Goal: Task Accomplishment & Management: Complete application form

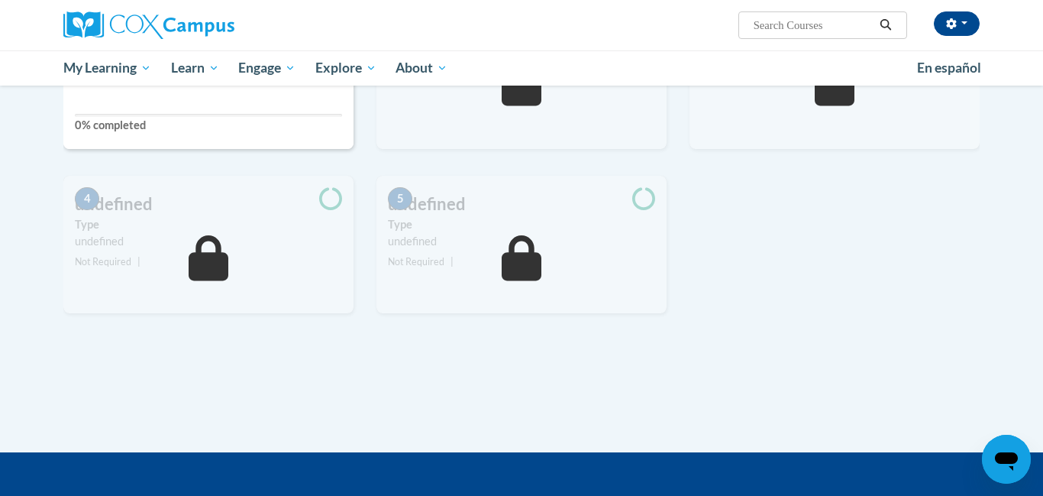
scroll to position [288, 0]
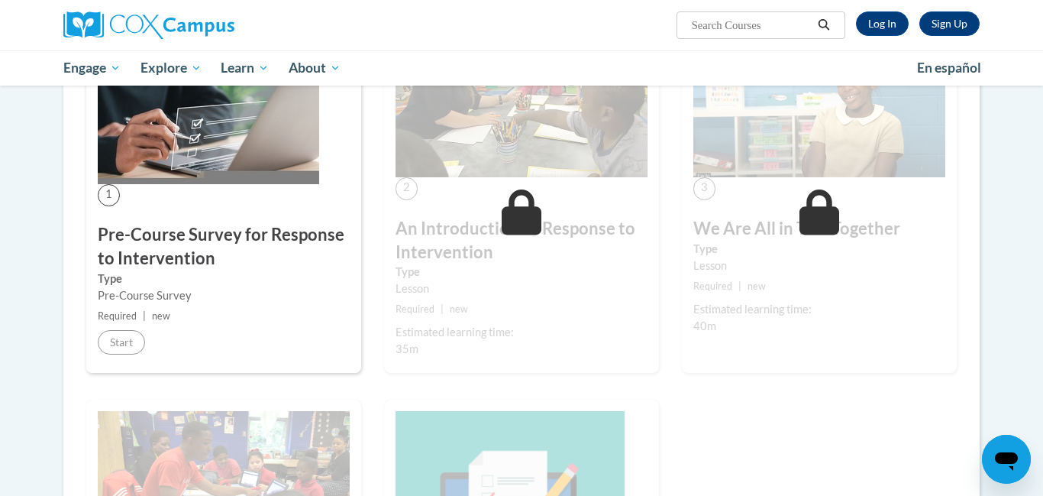
scroll to position [319, 0]
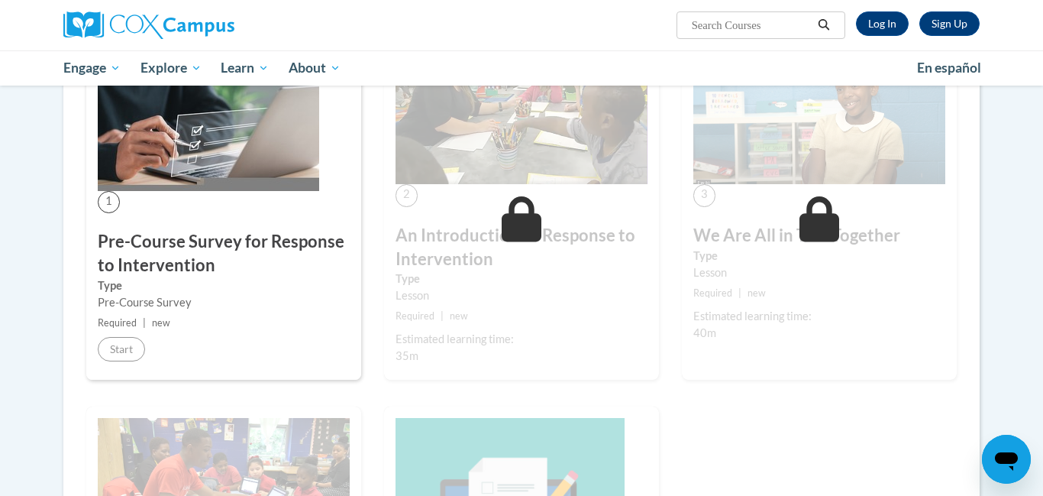
click at [149, 335] on div "1 Pre-Course Survey for Response to Intervention Type Pre-Course Survey Require…" at bounding box center [223, 205] width 275 height 349
click at [131, 367] on div "1 Pre-Course Survey for Response to Intervention Type Pre-Course Survey Require…" at bounding box center [223, 205] width 275 height 349
click at [694, 466] on div "1 Pre-Course Survey for Response to Intervention Type Pre-Course Survey Require…" at bounding box center [522, 422] width 894 height 783
click at [562, 401] on div "2 An Introduction to Response to Intervention Type Lesson Required | new Estima…" at bounding box center [522, 219] width 298 height 376
click at [160, 37] on img at bounding box center [148, 25] width 171 height 28
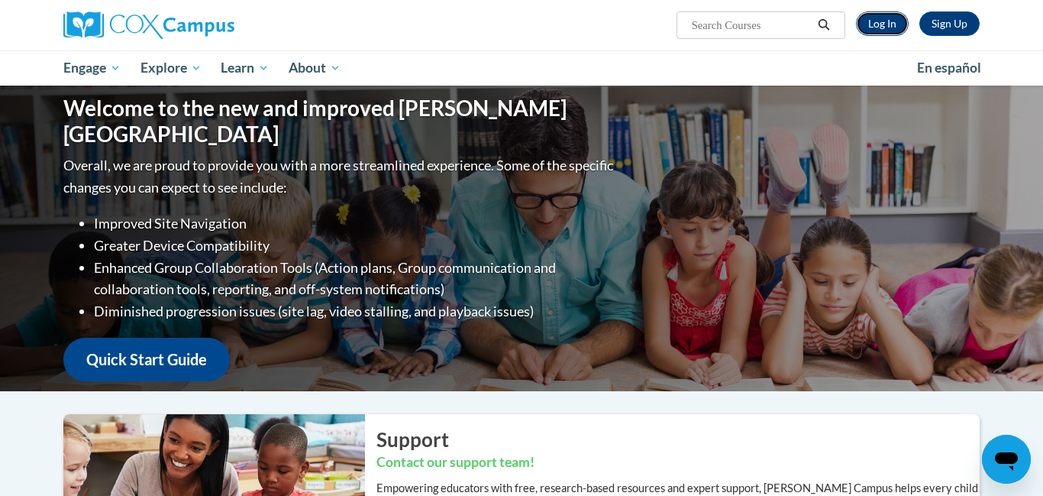
click at [887, 31] on link "Log In" at bounding box center [882, 23] width 53 height 24
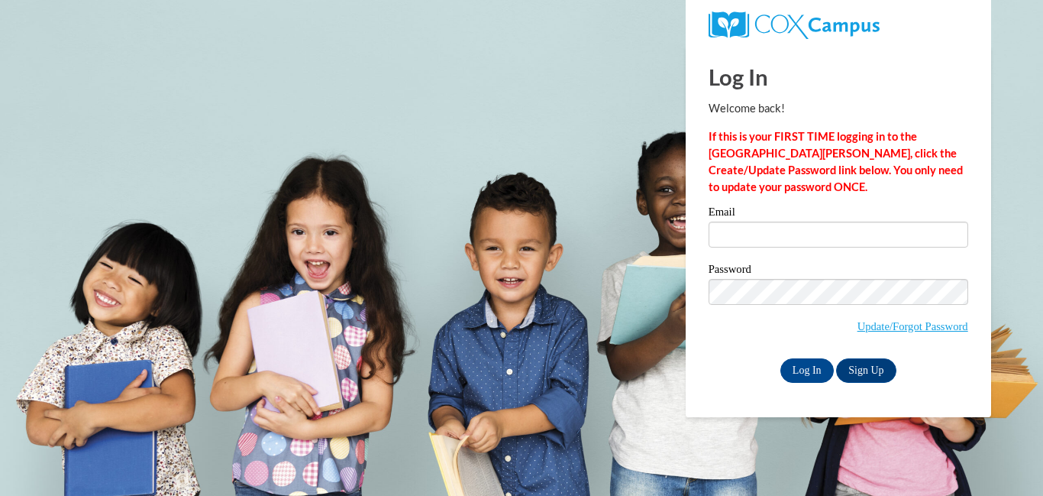
type input "[EMAIL_ADDRESS][DOMAIN_NAME]"
click at [842, 304] on span "Update/Forgot Password" at bounding box center [839, 310] width 260 height 63
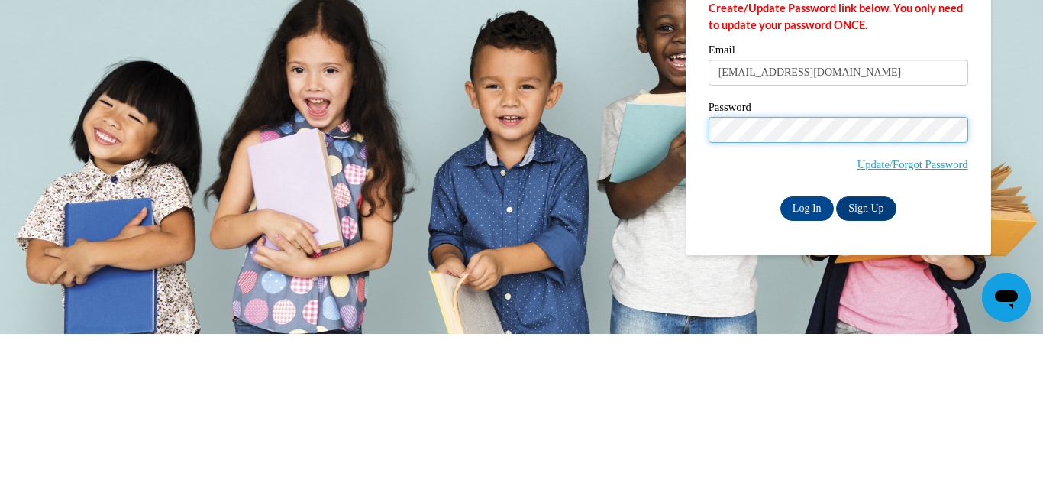
scroll to position [162, 0]
click at [796, 362] on input "Log In" at bounding box center [807, 370] width 53 height 24
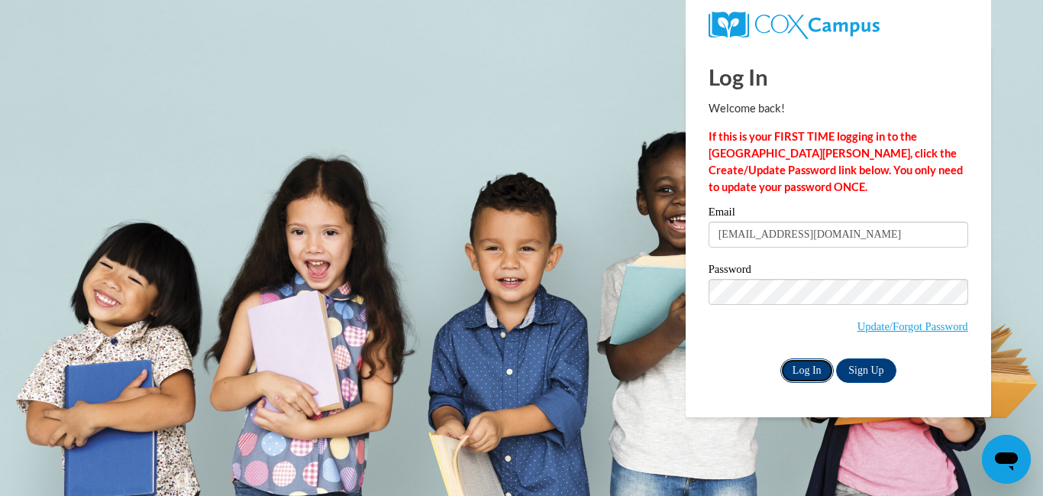
scroll to position [0, 0]
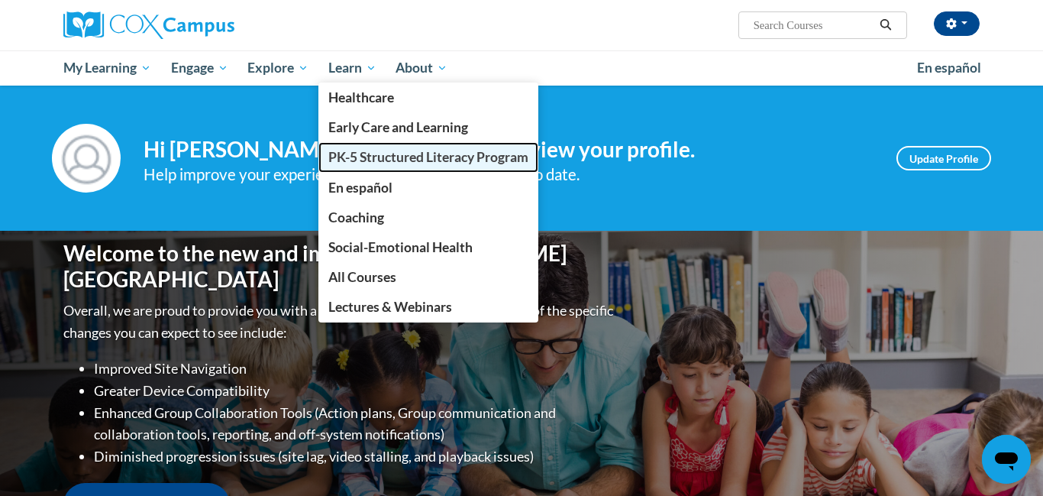
click at [372, 163] on span "PK-5 Structured Literacy Program" at bounding box center [428, 157] width 200 height 16
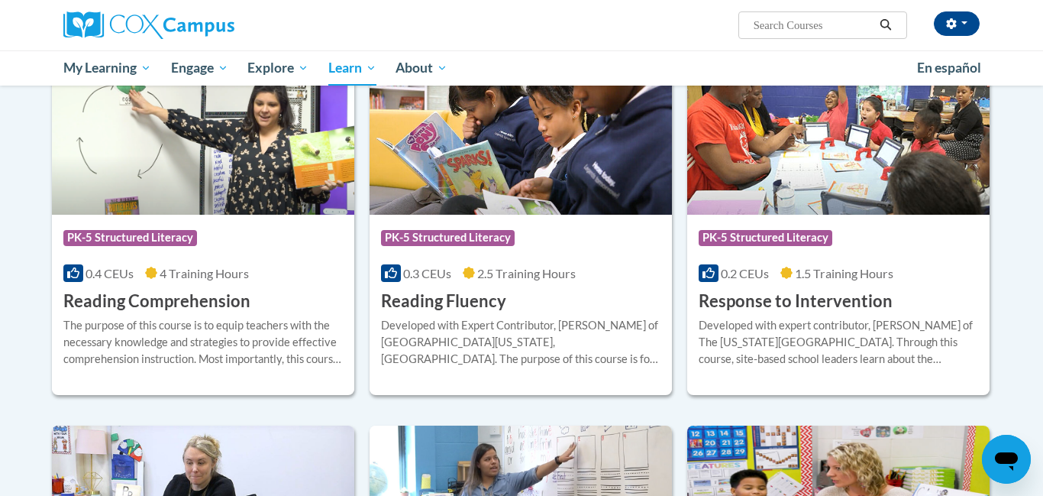
scroll to position [1314, 0]
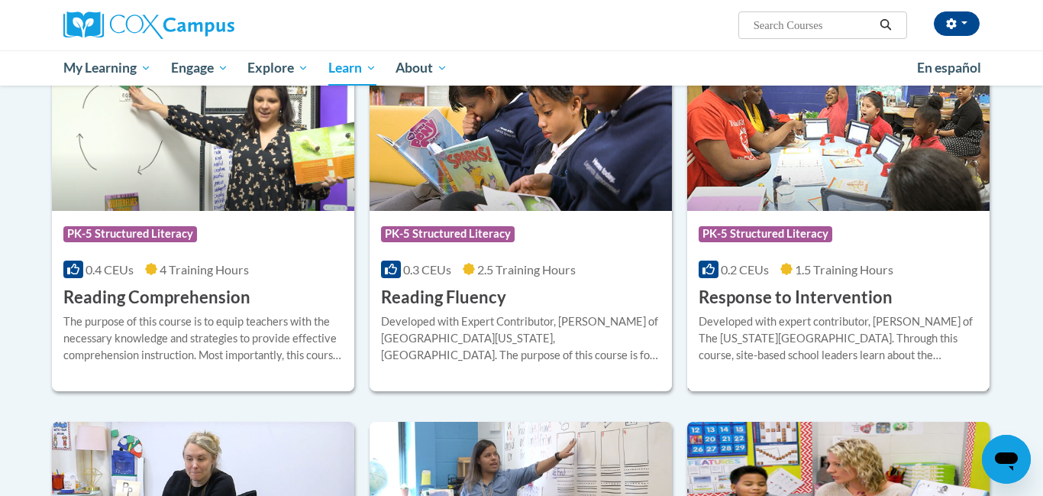
click at [778, 293] on h3 "Response to Intervention" at bounding box center [796, 298] width 194 height 24
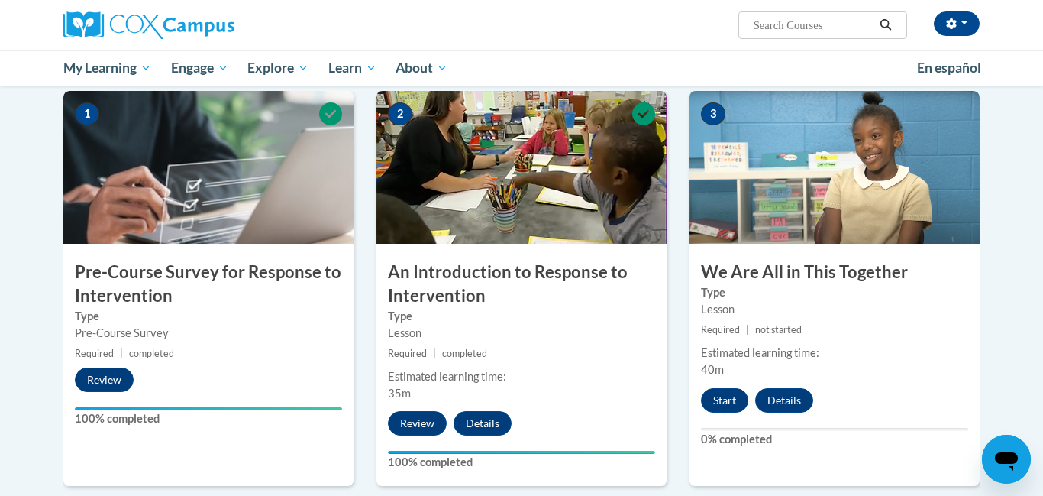
scroll to position [305, 0]
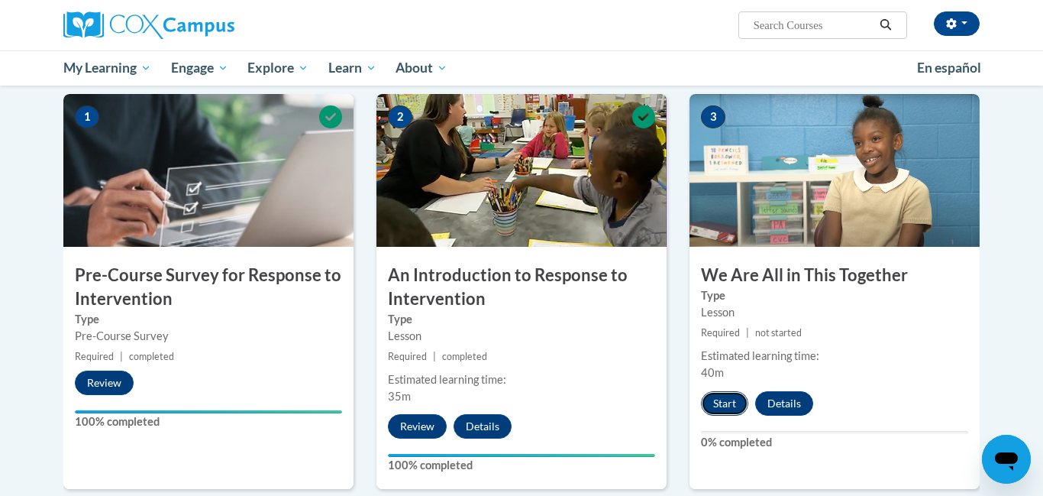
click at [723, 396] on button "Start" at bounding box center [724, 403] width 47 height 24
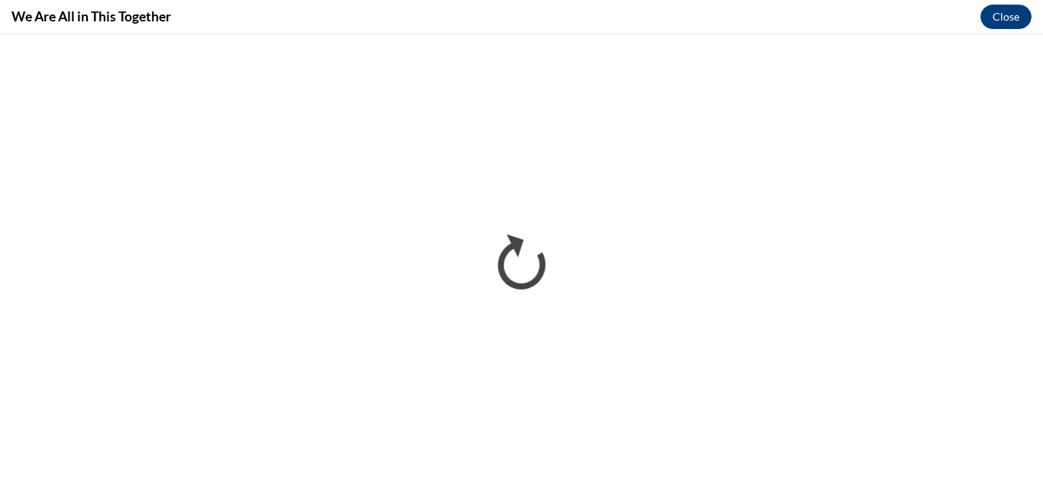
scroll to position [0, 0]
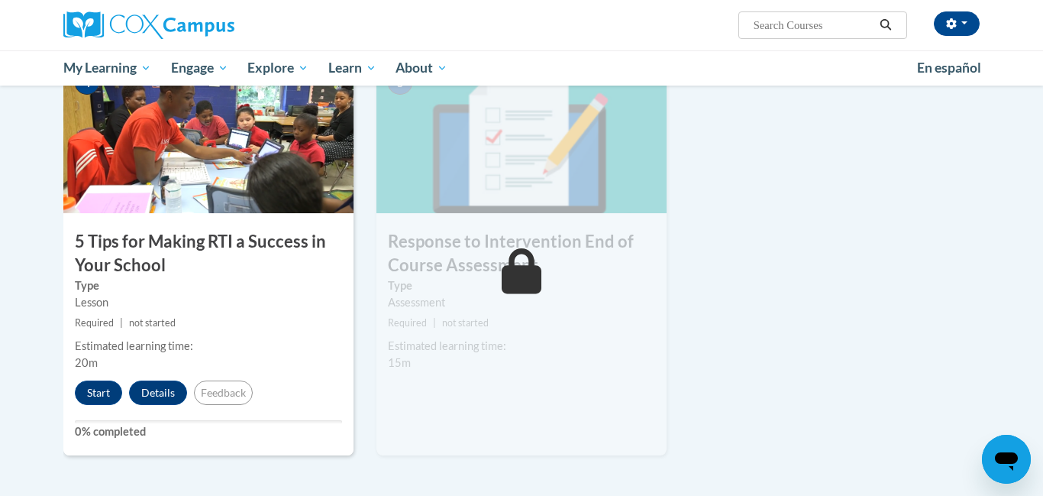
scroll to position [765, 0]
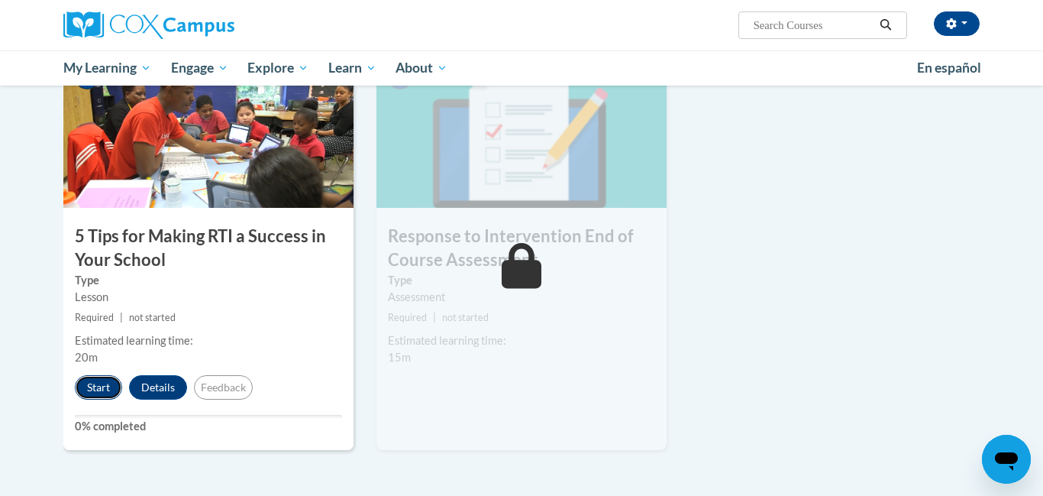
click at [94, 380] on button "Start" at bounding box center [98, 387] width 47 height 24
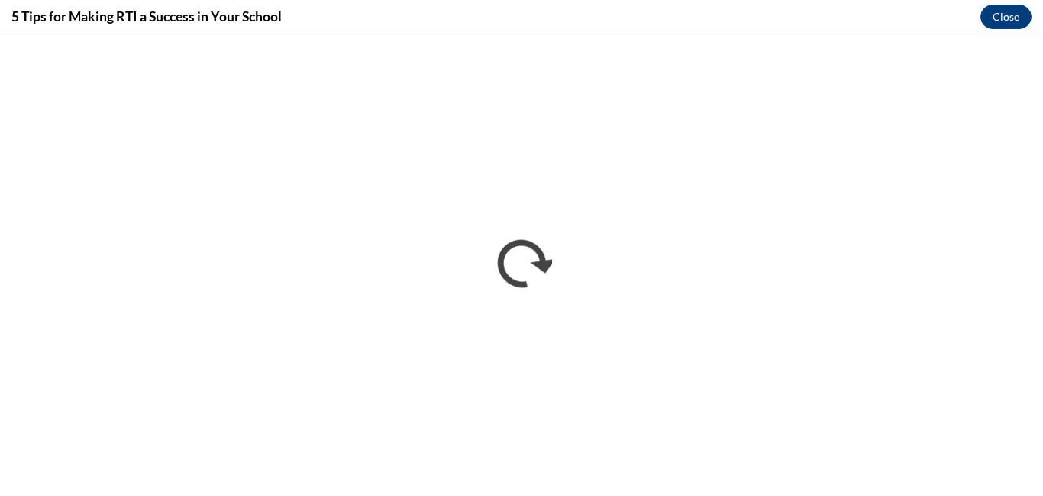
scroll to position [0, 0]
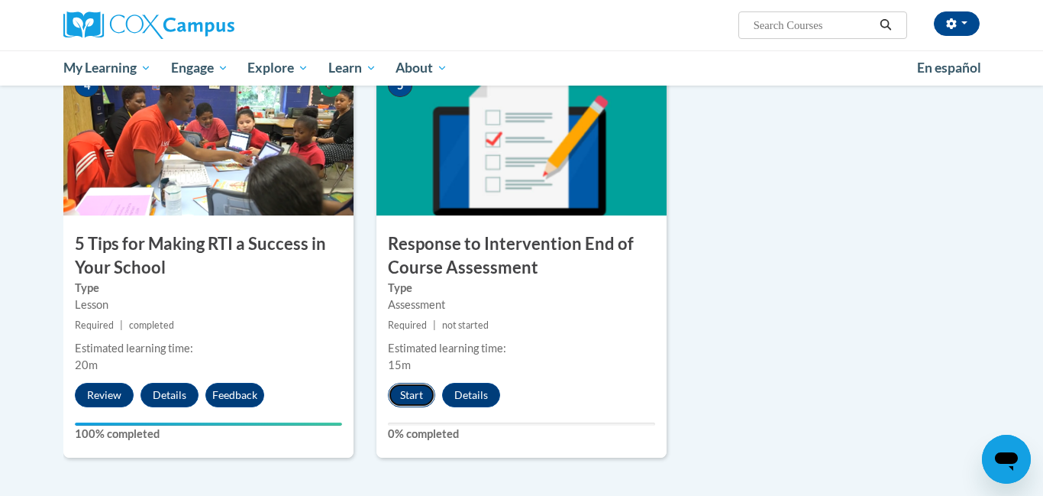
click at [404, 403] on button "Start" at bounding box center [411, 395] width 47 height 24
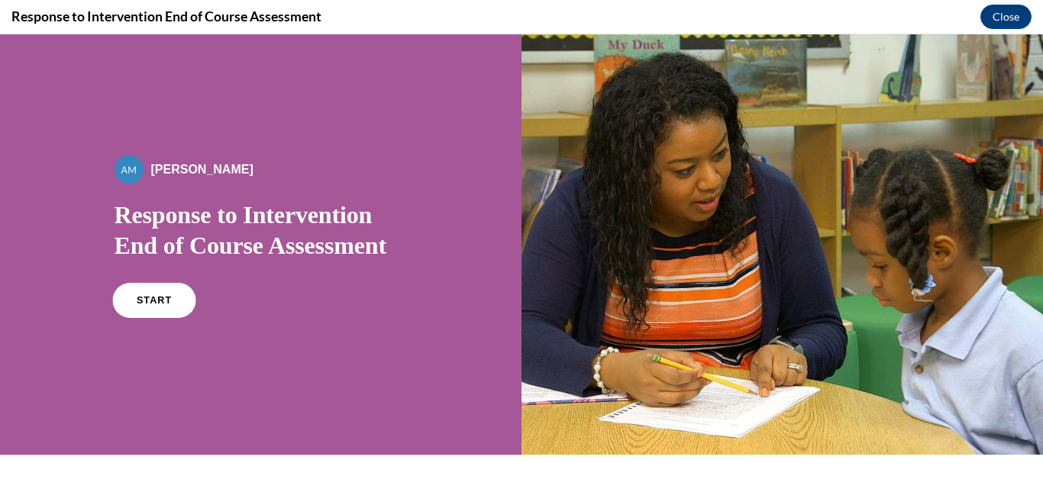
click at [141, 290] on link "START" at bounding box center [153, 300] width 83 height 35
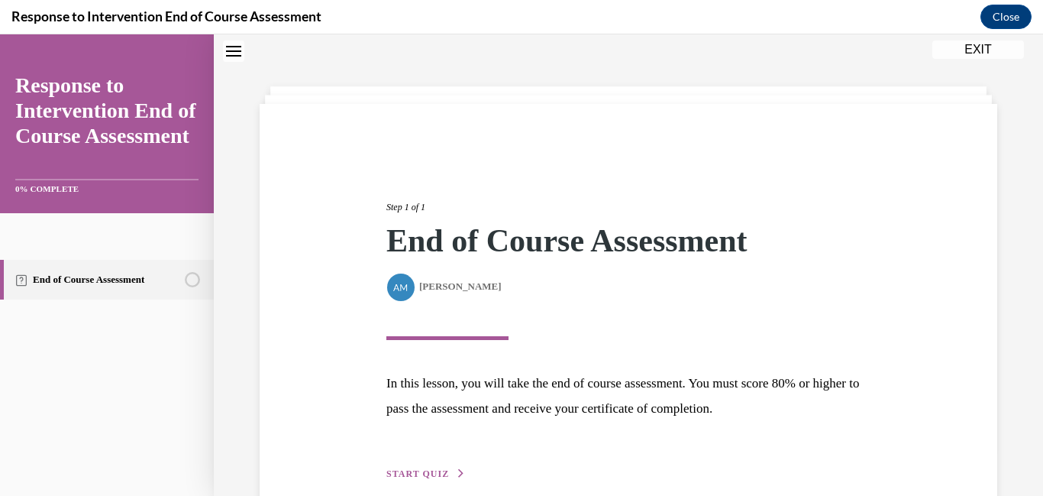
scroll to position [125, 0]
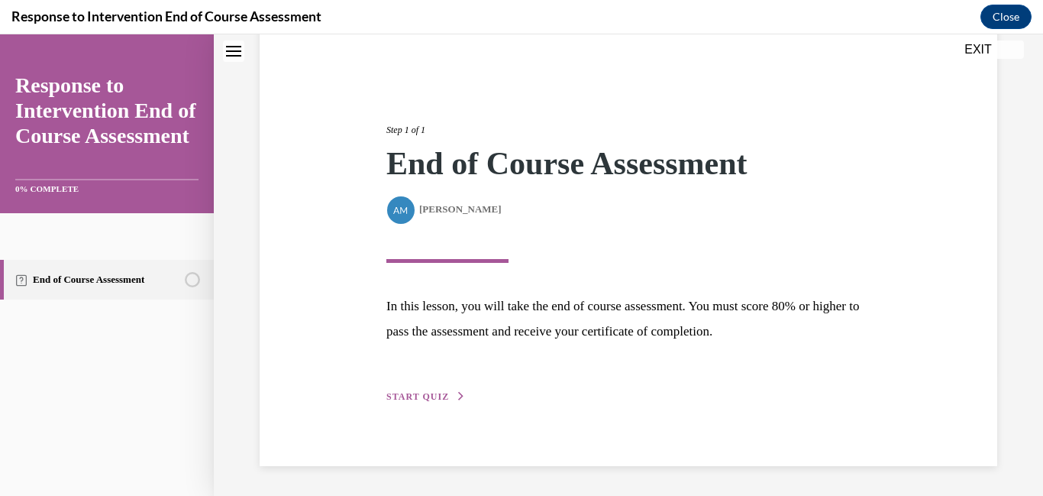
click at [412, 400] on span "START QUIZ" at bounding box center [418, 396] width 63 height 11
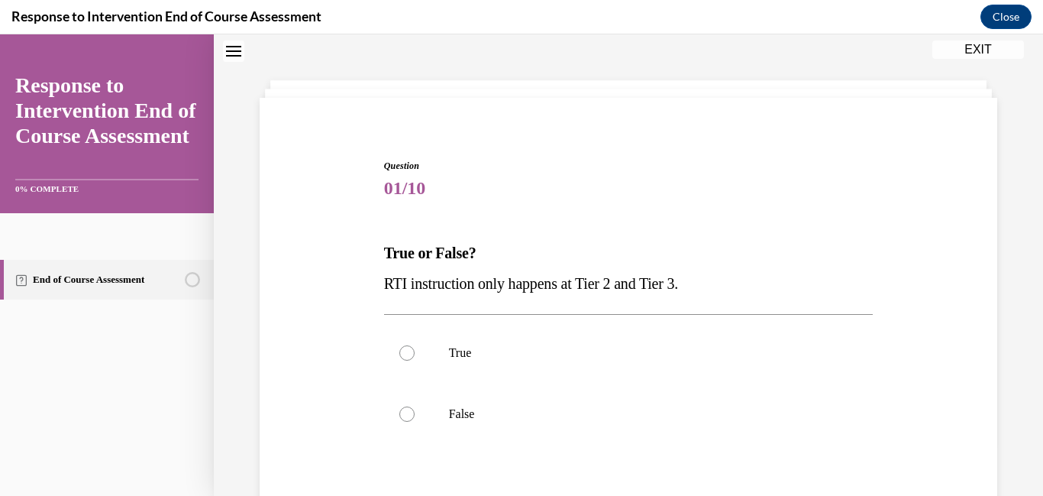
scroll to position [47, 0]
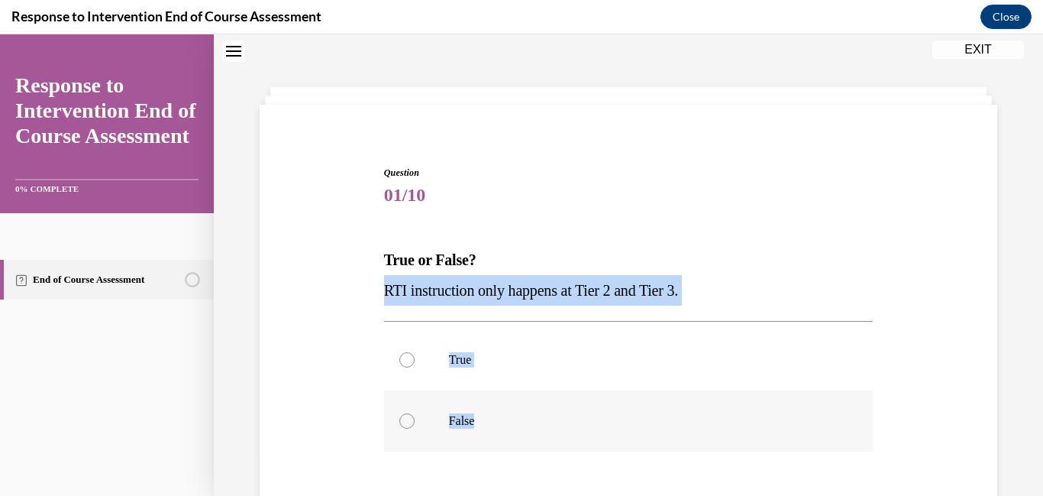
drag, startPoint x: 379, startPoint y: 291, endPoint x: 532, endPoint y: 433, distance: 208.6
click at [532, 433] on div "Question 01/10 True or False? RTI instruction only happens at Tier 2 and Tier 3…" at bounding box center [628, 392] width 497 height 498
copy div "RTI instruction only happens at Tier 2 and Tier 3. True False"
click at [396, 424] on label "False" at bounding box center [629, 420] width 490 height 61
click at [400, 424] on input "False" at bounding box center [407, 420] width 15 height 15
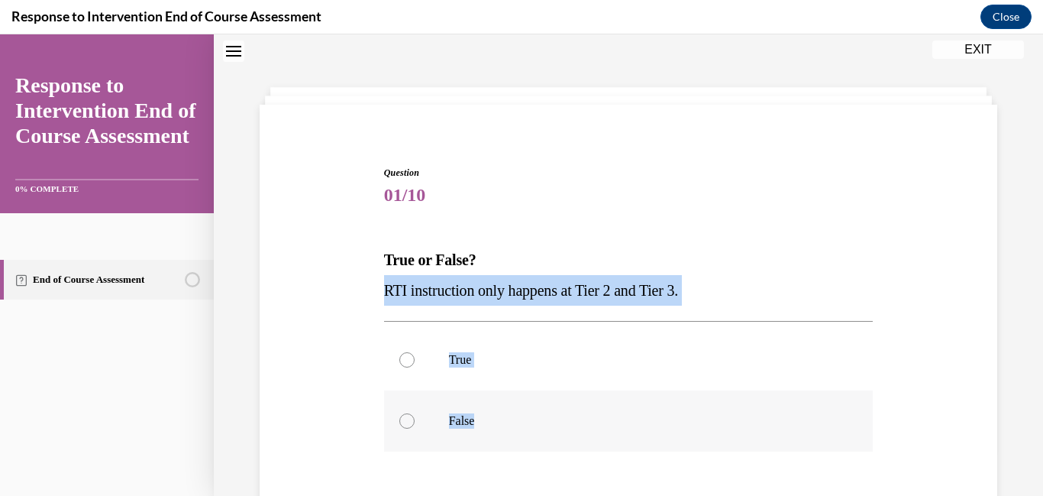
radio input "true"
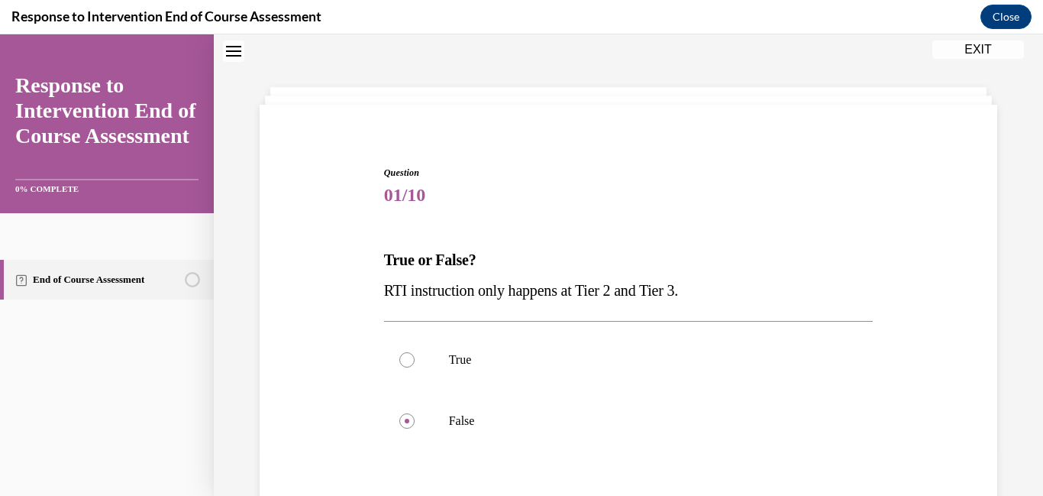
scroll to position [203, 0]
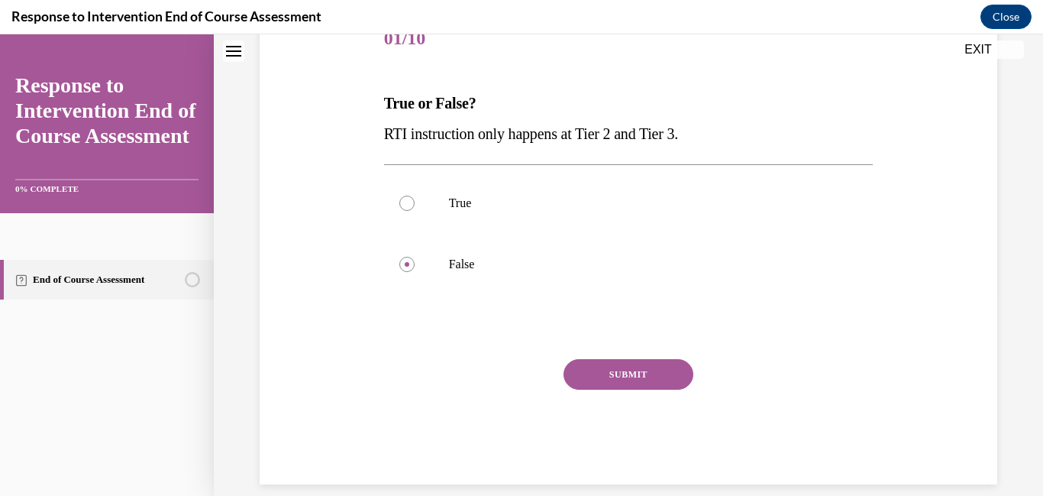
click at [584, 364] on button "SUBMIT" at bounding box center [629, 374] width 130 height 31
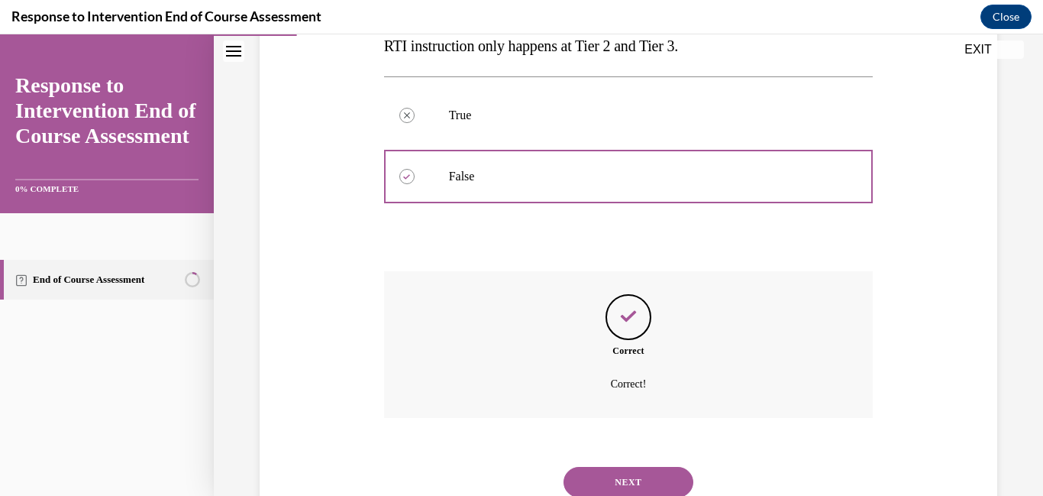
scroll to position [346, 0]
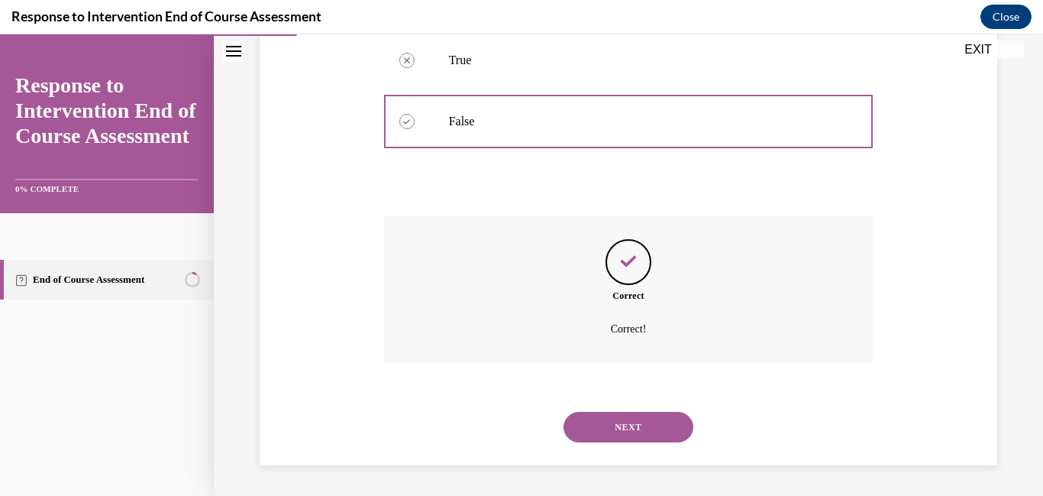
click at [639, 429] on button "NEXT" at bounding box center [629, 427] width 130 height 31
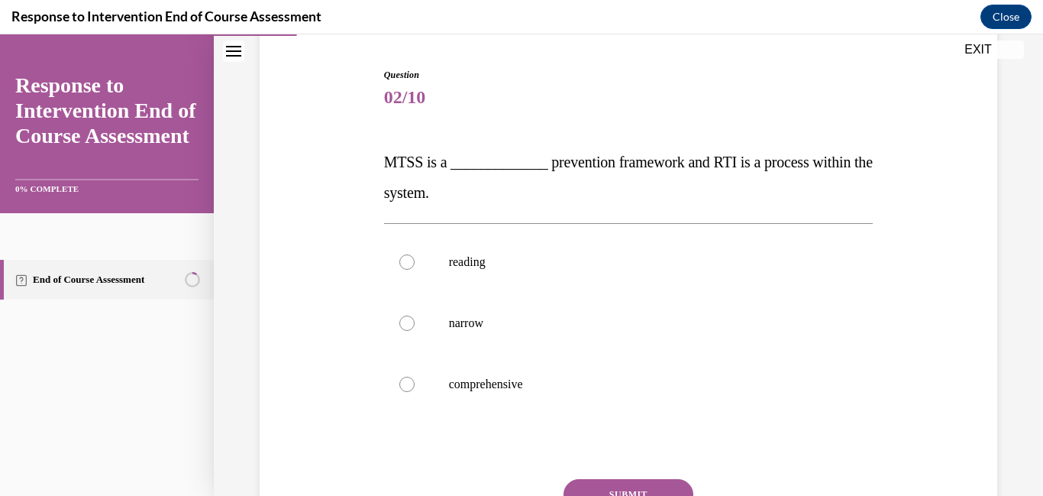
scroll to position [153, 0]
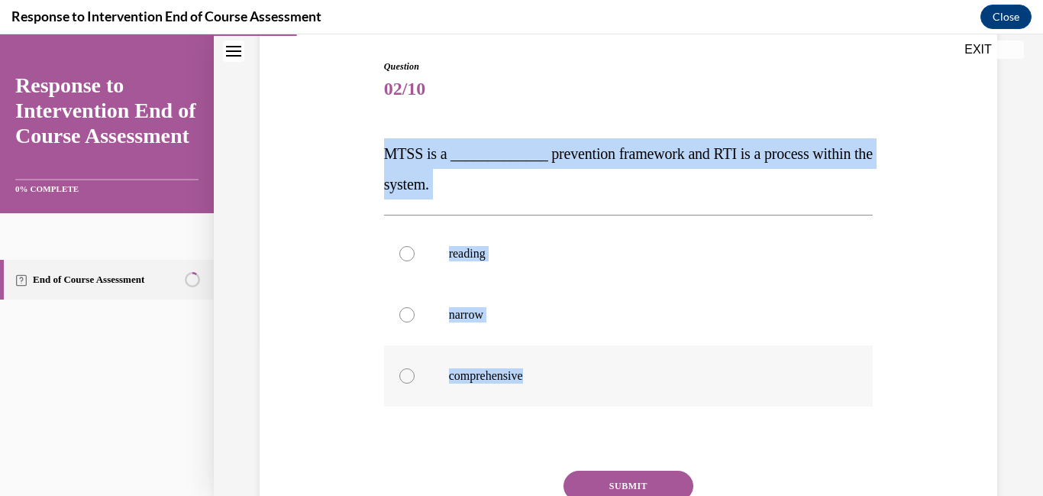
drag, startPoint x: 385, startPoint y: 153, endPoint x: 600, endPoint y: 381, distance: 313.4
click at [600, 381] on div "Question 02/10 MTSS is a _____________ prevention framework and RTI is a proces…" at bounding box center [629, 328] width 490 height 536
copy div "MTSS is a _____________ prevention framework and RTI is a process within the sy…"
click at [411, 364] on label "comprehensive" at bounding box center [629, 375] width 490 height 61
click at [411, 368] on input "comprehensive" at bounding box center [407, 375] width 15 height 15
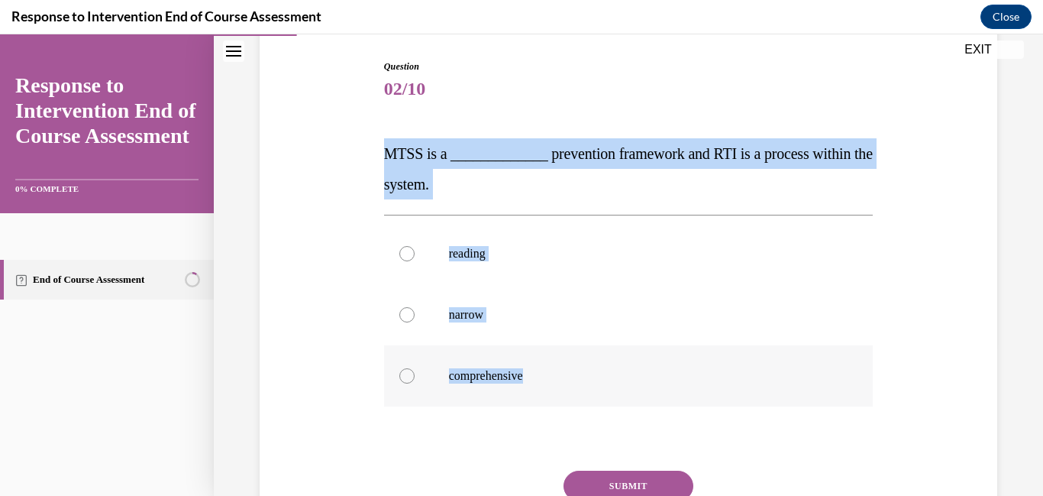
radio input "true"
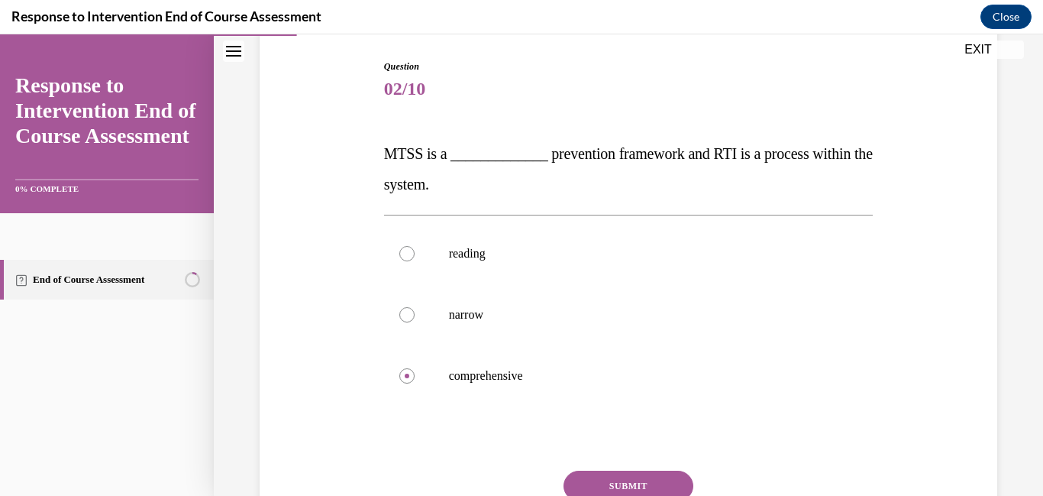
click at [593, 479] on button "SUBMIT" at bounding box center [629, 486] width 130 height 31
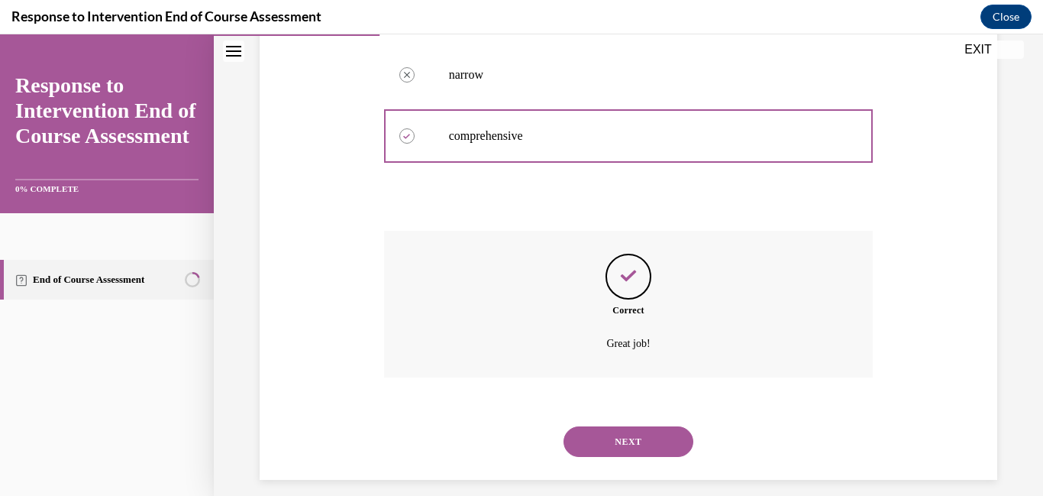
scroll to position [407, 0]
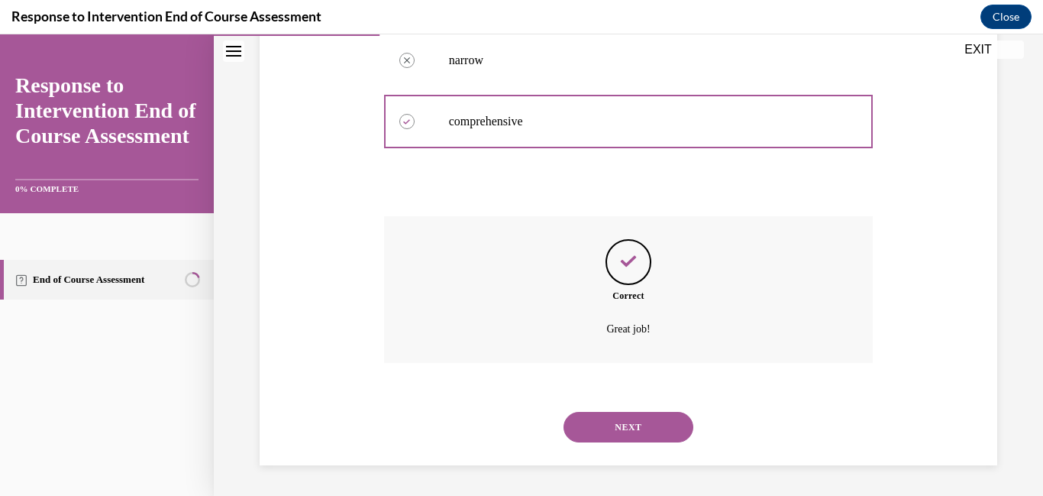
click at [618, 428] on button "NEXT" at bounding box center [629, 427] width 130 height 31
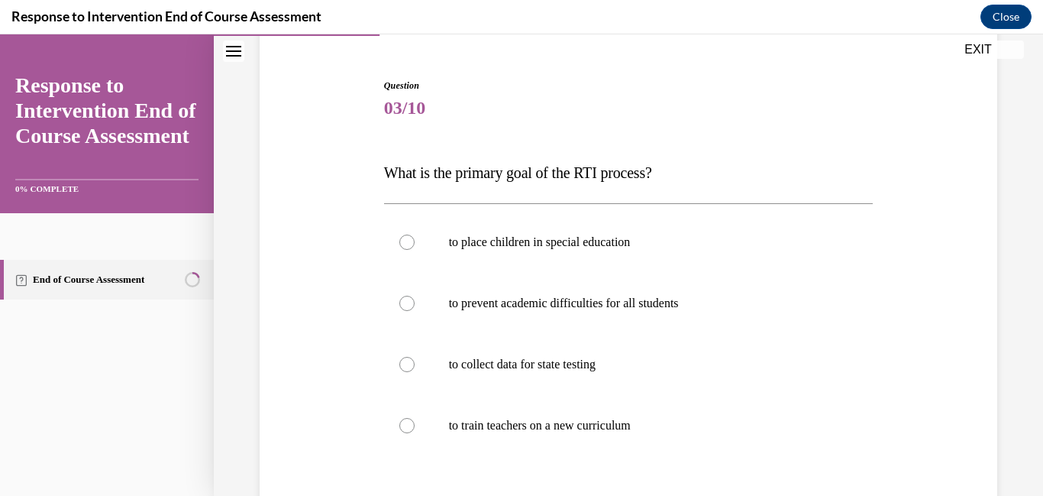
scroll to position [138, 0]
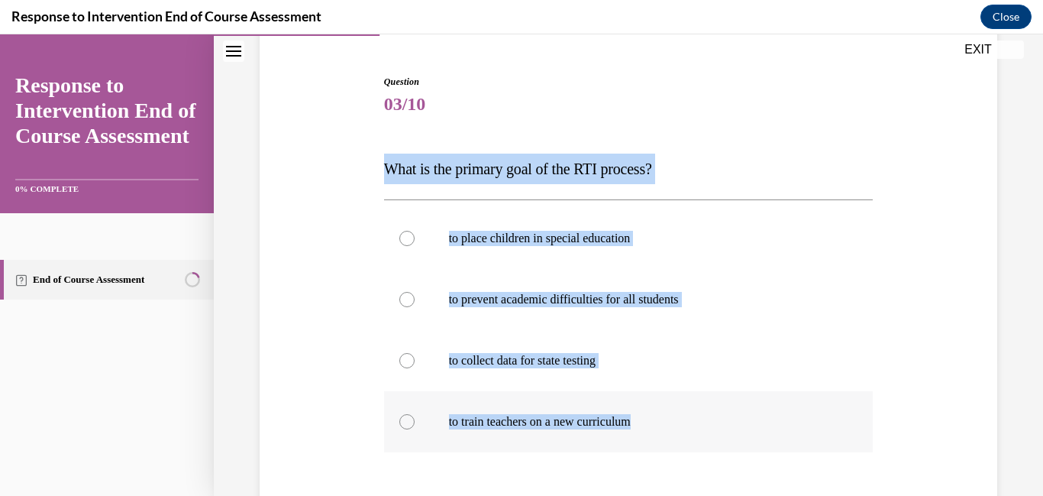
drag, startPoint x: 386, startPoint y: 167, endPoint x: 737, endPoint y: 427, distance: 437.0
click at [737, 427] on div "Question 03/10 What is the primary goal of the RTI process? to place children i…" at bounding box center [629, 358] width 490 height 567
copy div "What is the primary goal of the RTI process? to place children in special educa…"
click at [419, 302] on label "to prevent academic difficulties for all students" at bounding box center [629, 299] width 490 height 61
click at [415, 302] on input "to prevent academic difficulties for all students" at bounding box center [407, 299] width 15 height 15
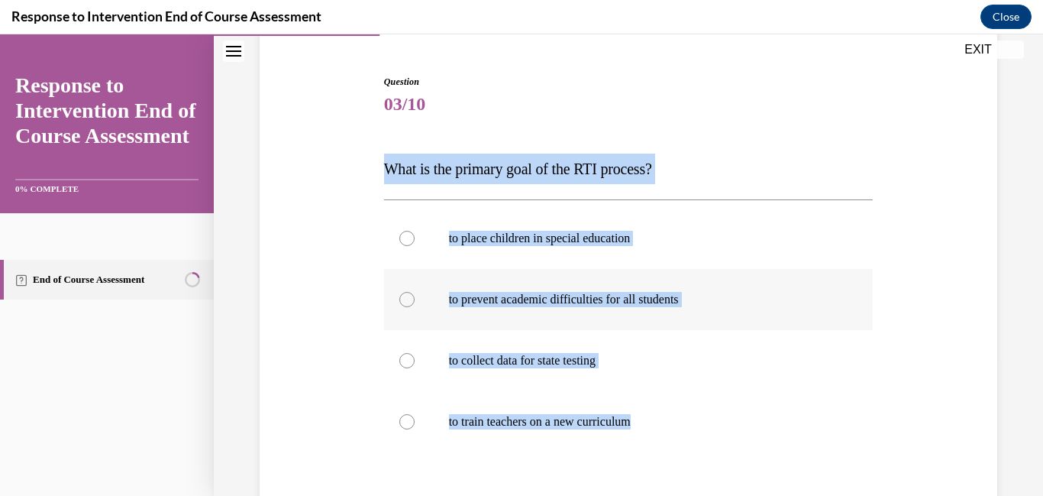
radio input "true"
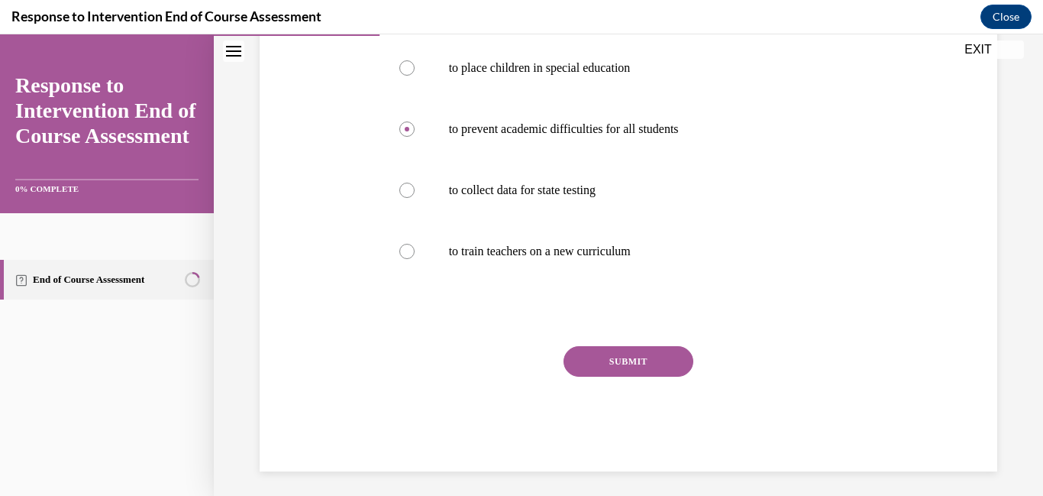
scroll to position [312, 0]
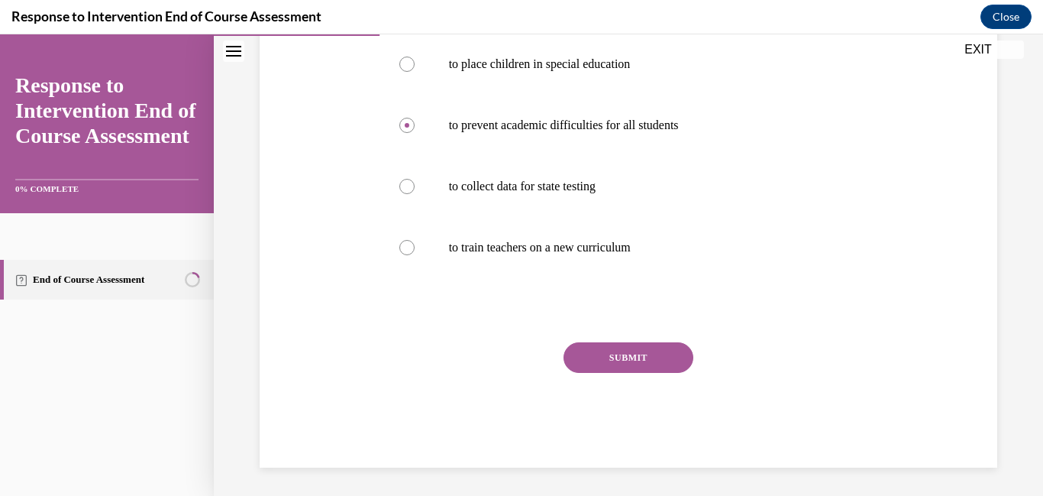
click at [557, 358] on div "SUBMIT" at bounding box center [629, 380] width 490 height 76
click at [582, 360] on button "SUBMIT" at bounding box center [629, 357] width 130 height 31
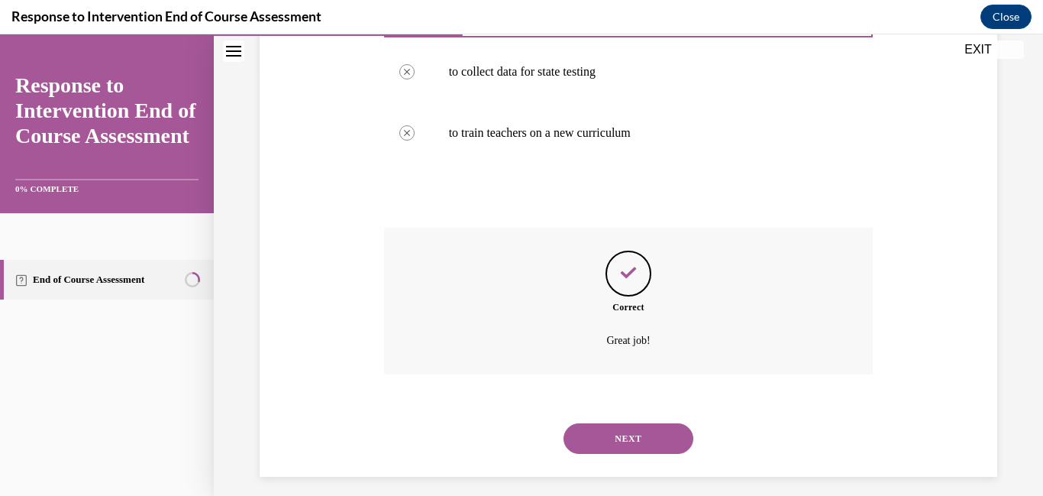
scroll to position [438, 0]
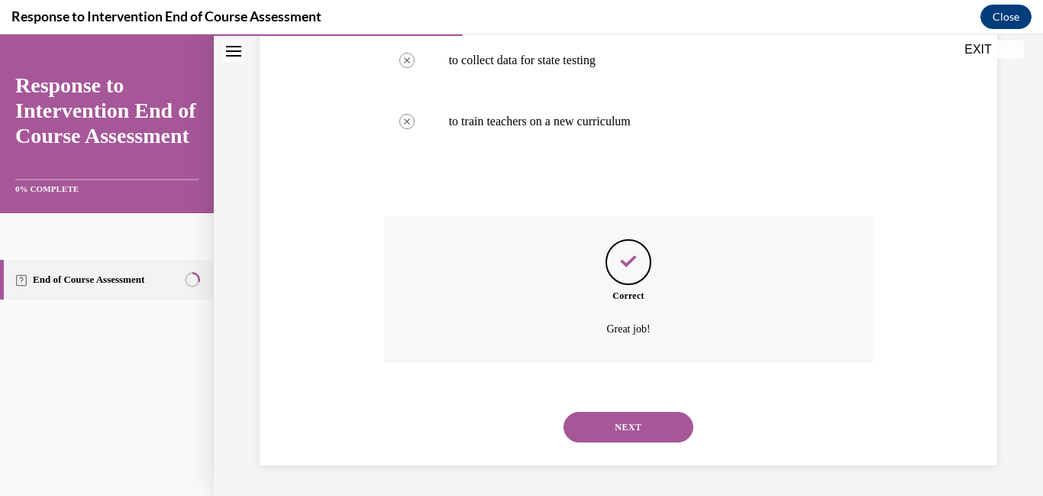
click at [649, 426] on button "NEXT" at bounding box center [629, 427] width 130 height 31
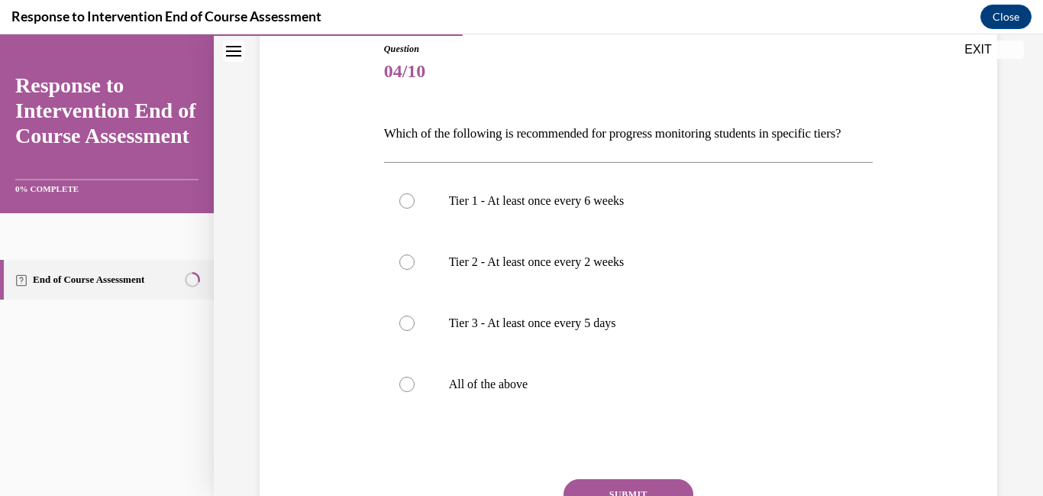
scroll to position [172, 0]
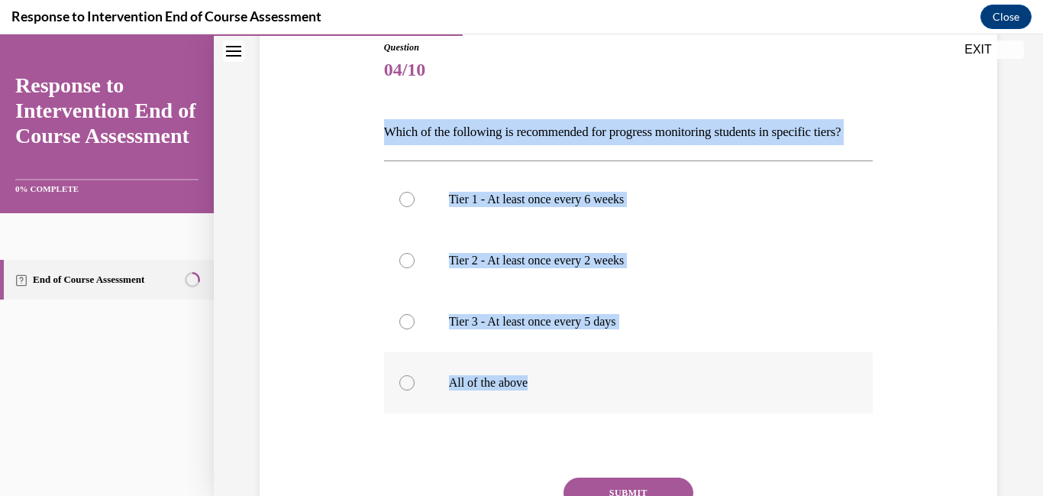
drag, startPoint x: 387, startPoint y: 128, endPoint x: 541, endPoint y: 407, distance: 318.3
click at [541, 407] on div "Question 04/10 Which of the following is recommended for progress monitoring st…" at bounding box center [629, 321] width 490 height 562
copy div "Which of the following is recommended for progress monitoring students in speci…"
click at [393, 413] on label "All of the above" at bounding box center [629, 382] width 490 height 61
click at [400, 390] on input "All of the above" at bounding box center [407, 382] width 15 height 15
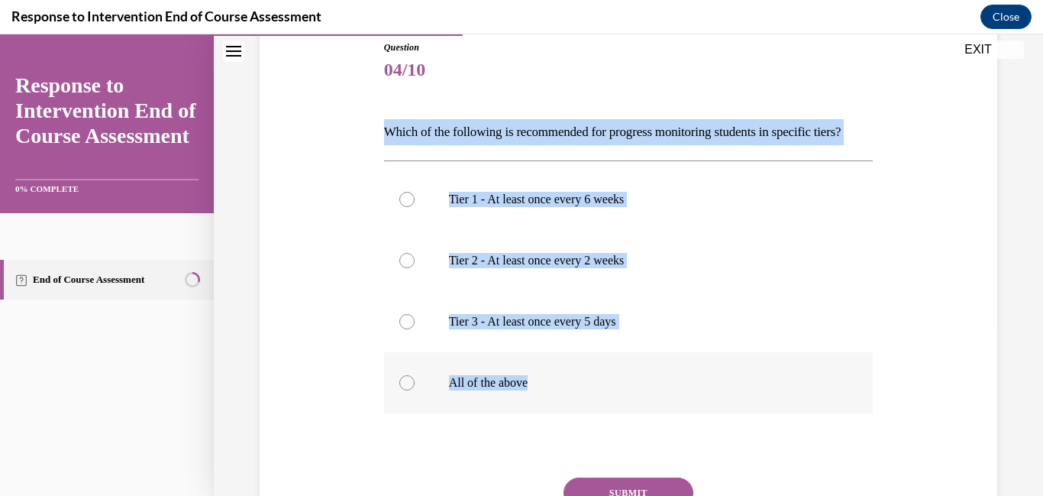
radio input "true"
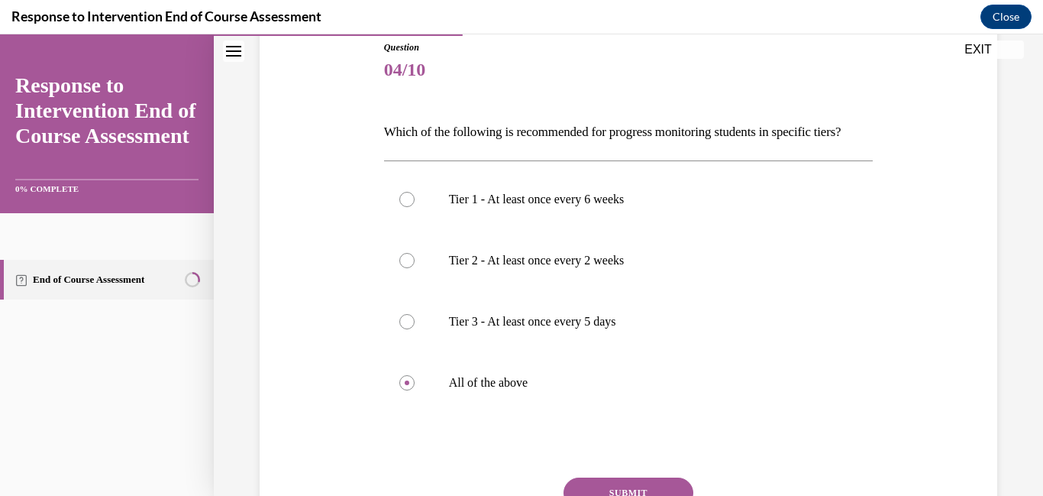
scroll to position [335, 0]
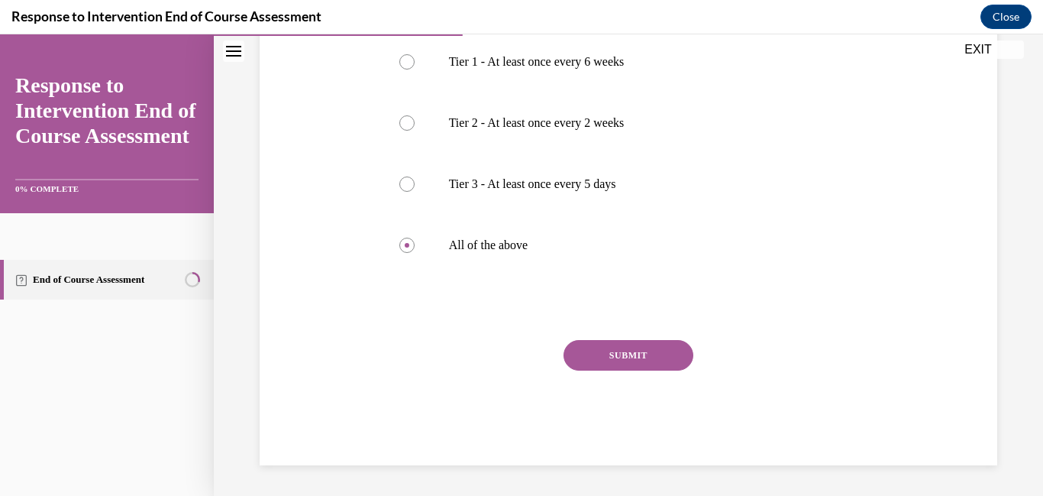
click at [622, 363] on button "SUBMIT" at bounding box center [629, 355] width 130 height 31
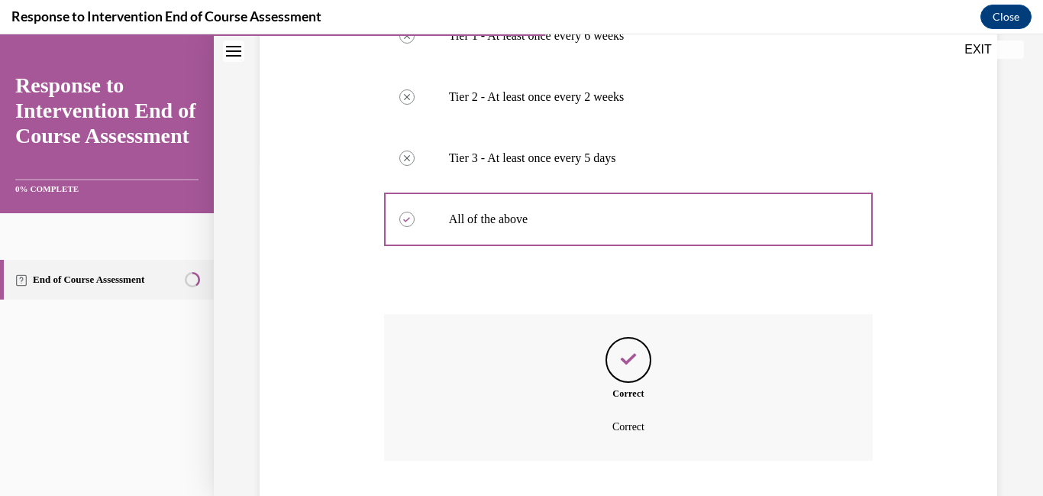
scroll to position [459, 0]
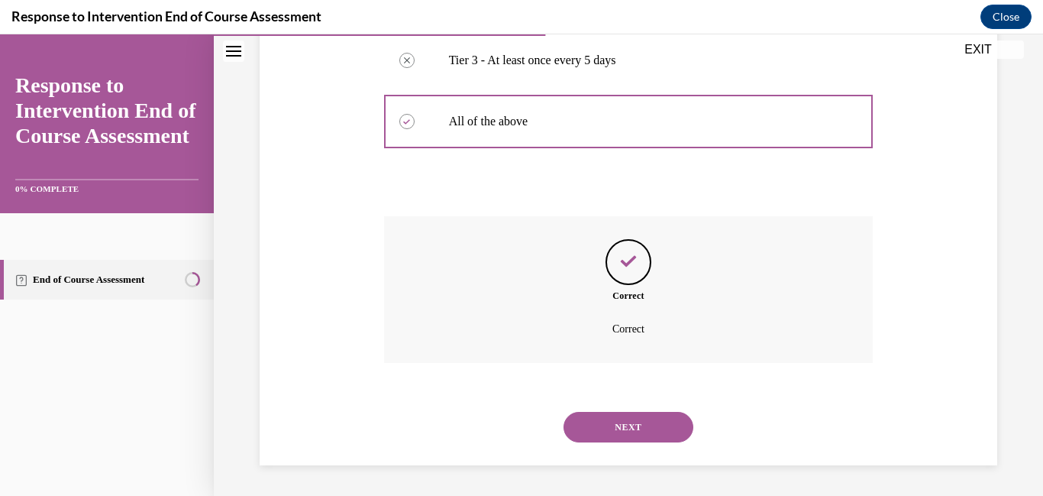
click at [616, 434] on button "NEXT" at bounding box center [629, 427] width 130 height 31
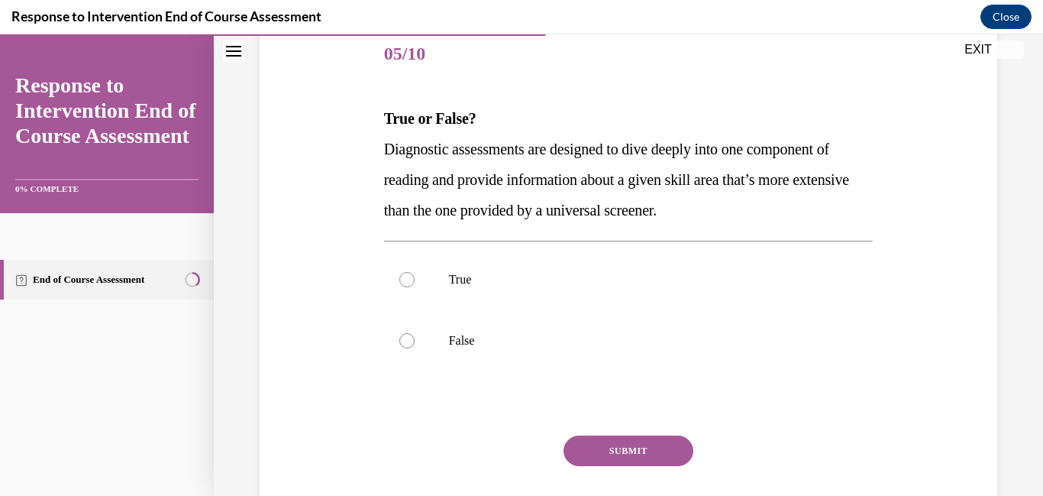
scroll to position [191, 0]
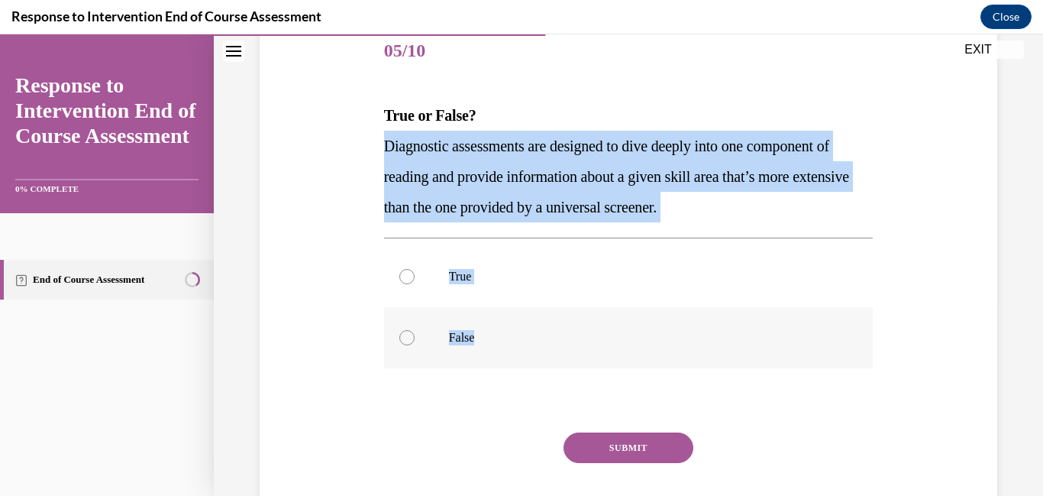
drag, startPoint x: 383, startPoint y: 144, endPoint x: 581, endPoint y: 354, distance: 287.5
click at [581, 354] on div "Question 05/10 True or False? Diagnostic assessments are designed to dive deepl…" at bounding box center [629, 289] width 490 height 536
copy div "Diagnostic assessments are designed to dive deeply into one component of readin…"
click at [399, 285] on label "True" at bounding box center [629, 276] width 490 height 61
click at [400, 284] on input "True" at bounding box center [407, 276] width 15 height 15
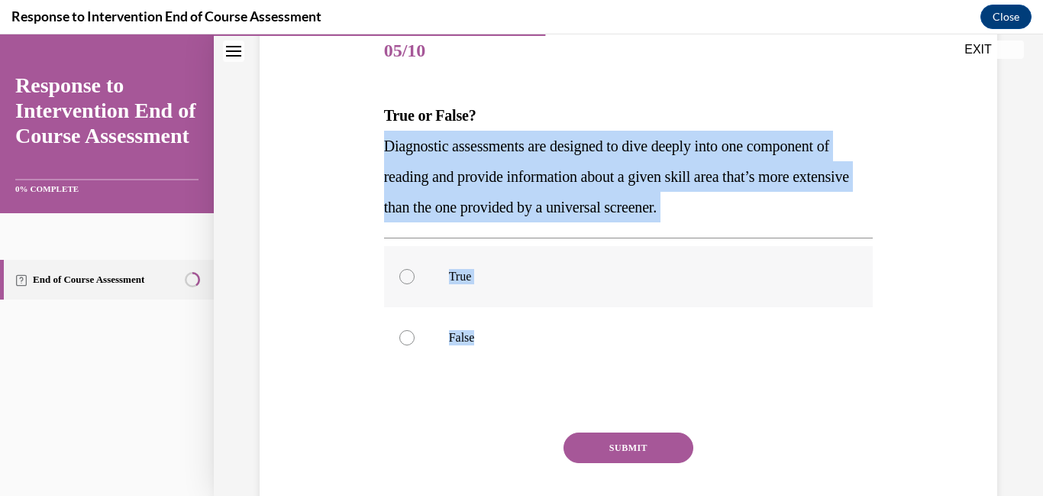
radio input "true"
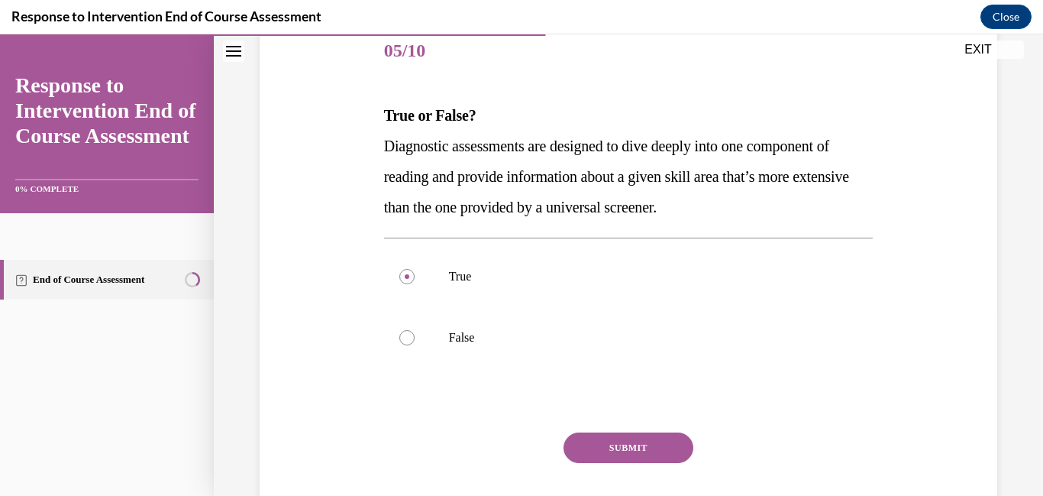
click at [662, 460] on button "SUBMIT" at bounding box center [629, 447] width 130 height 31
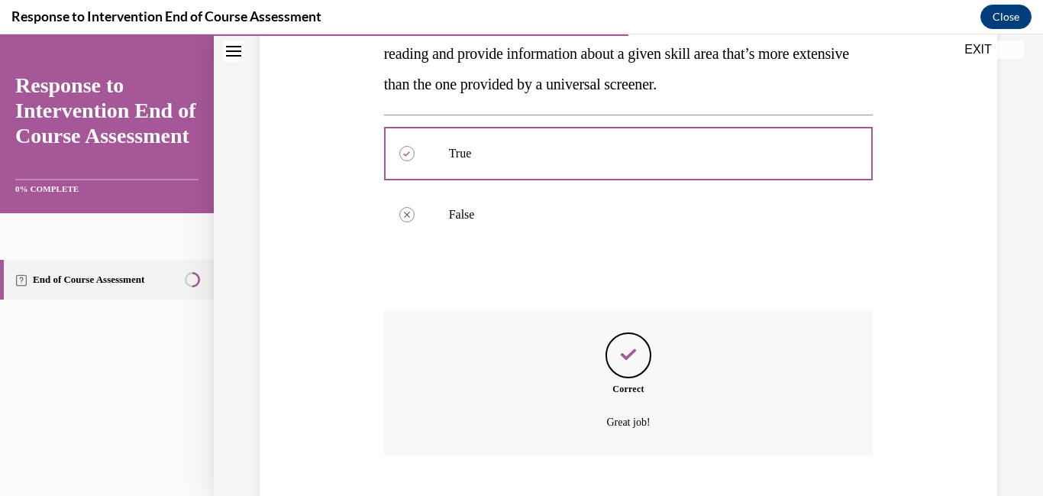
scroll to position [407, 0]
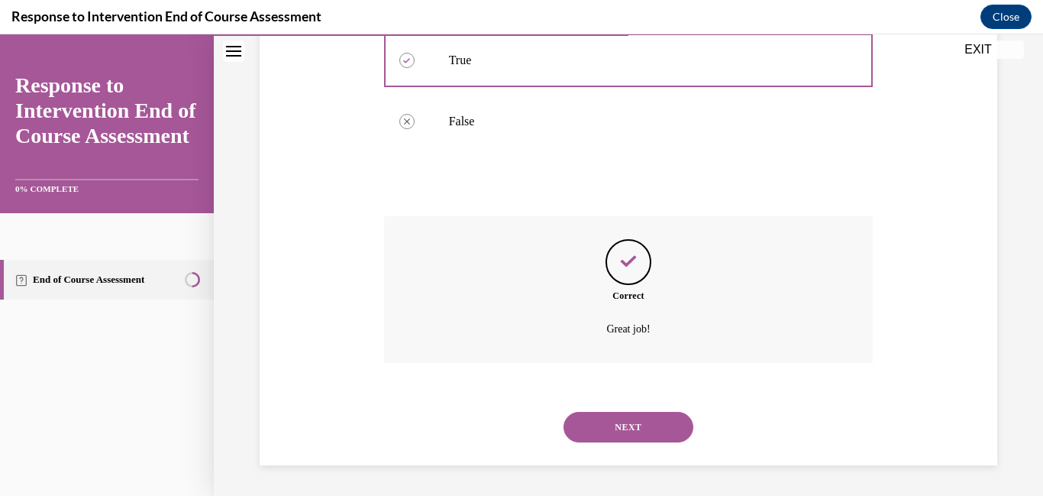
click at [626, 419] on button "NEXT" at bounding box center [629, 427] width 130 height 31
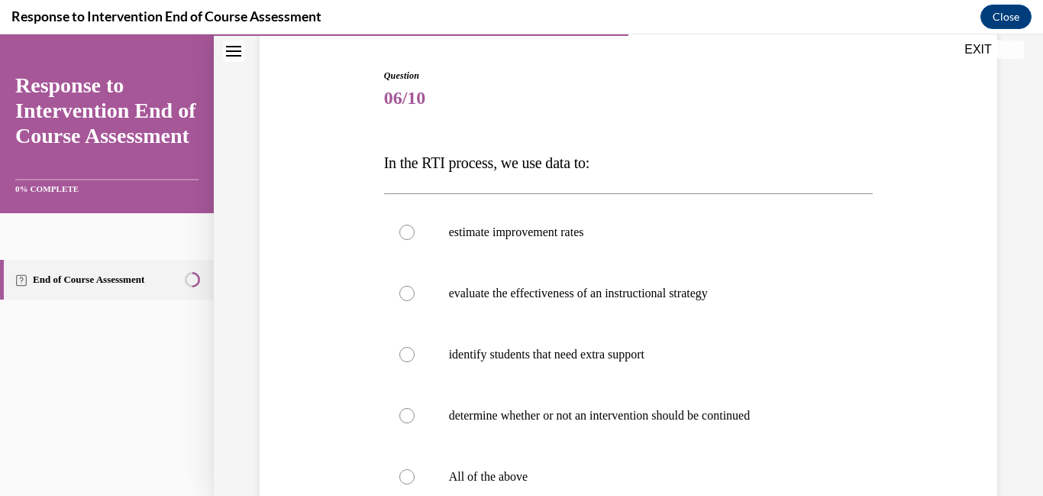
scroll to position [183, 0]
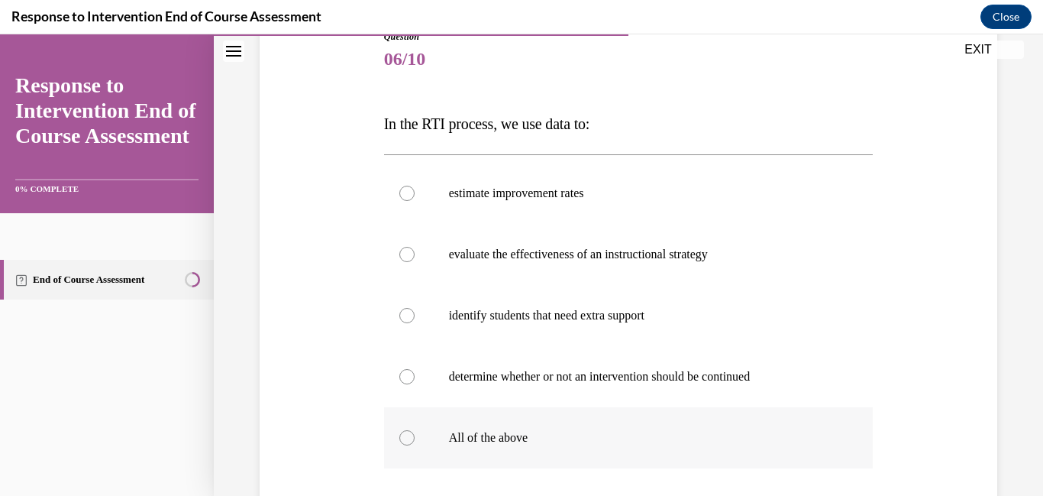
click at [491, 442] on p "All of the above" at bounding box center [642, 437] width 387 height 15
click at [415, 442] on input "All of the above" at bounding box center [407, 437] width 15 height 15
radio input "true"
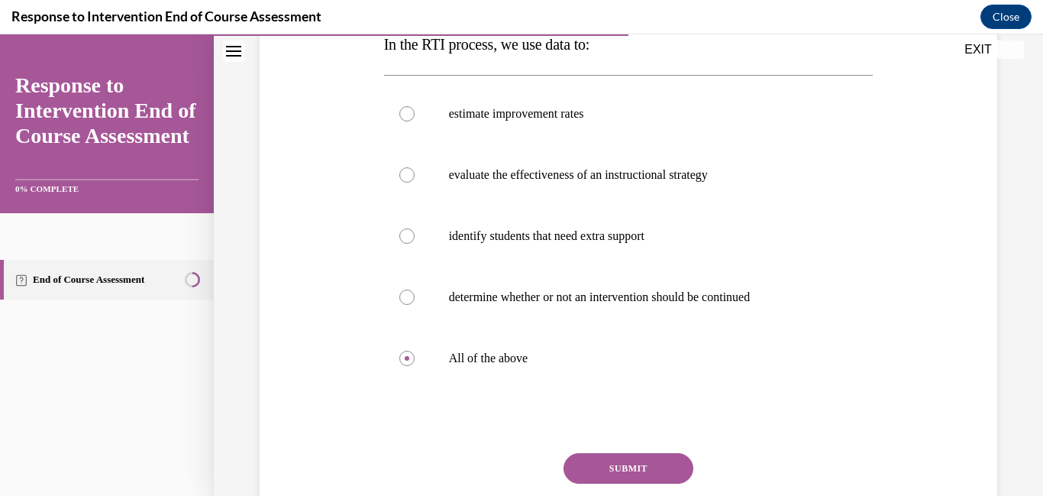
scroll to position [349, 0]
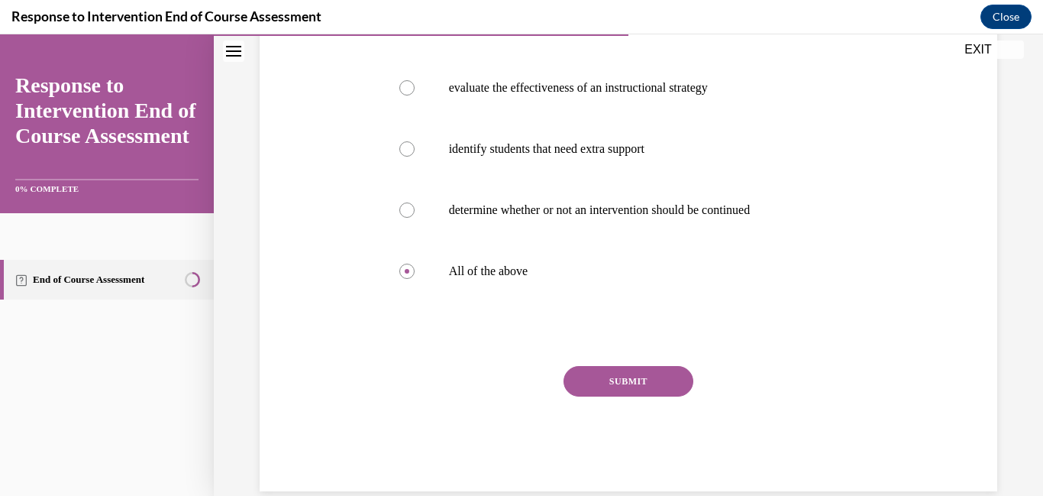
click at [592, 385] on button "SUBMIT" at bounding box center [629, 381] width 130 height 31
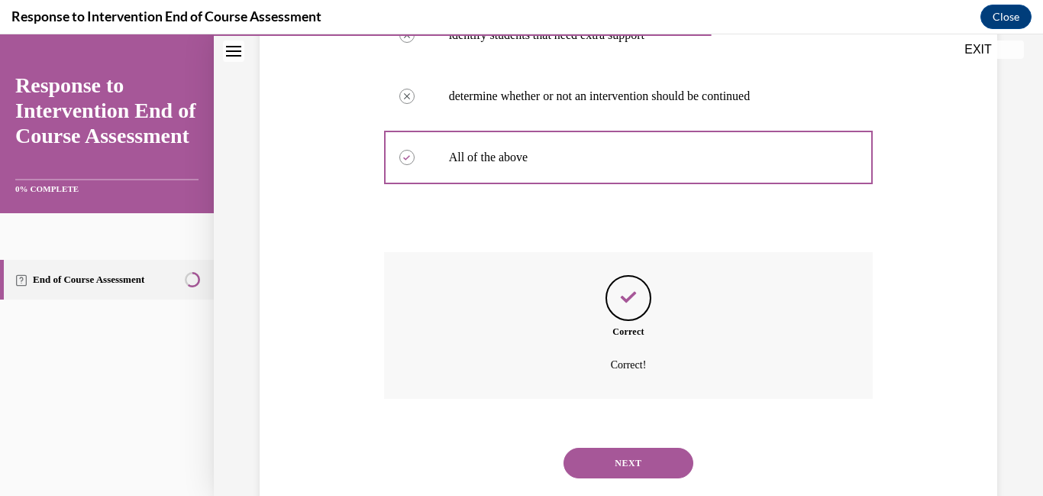
scroll to position [499, 0]
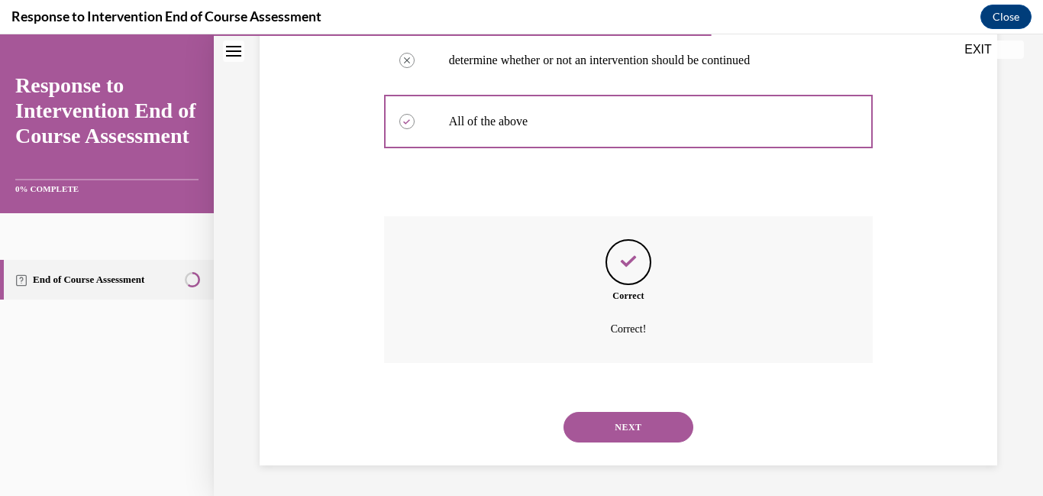
click at [660, 436] on button "NEXT" at bounding box center [629, 427] width 130 height 31
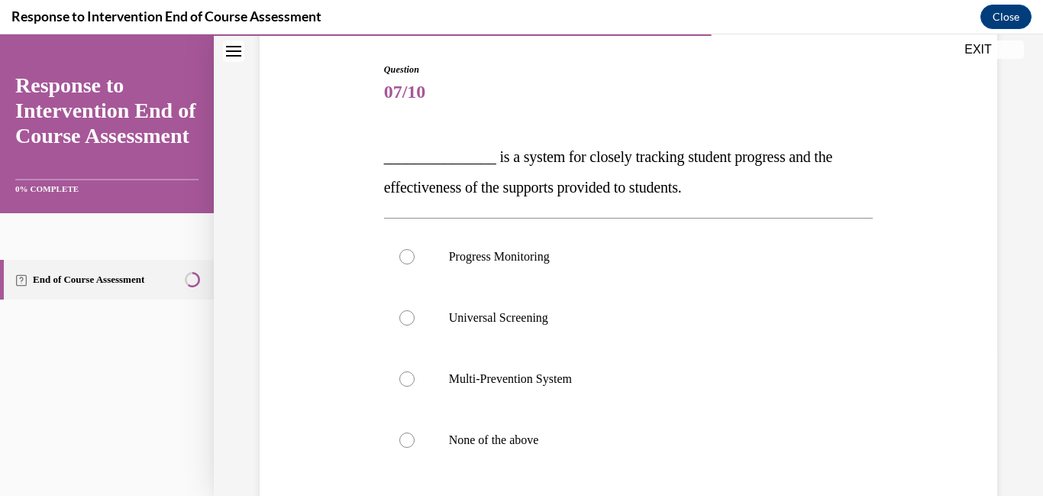
scroll to position [151, 0]
click at [513, 312] on p "Universal Screening" at bounding box center [642, 316] width 387 height 15
click at [415, 312] on input "Universal Screening" at bounding box center [407, 316] width 15 height 15
radio input "true"
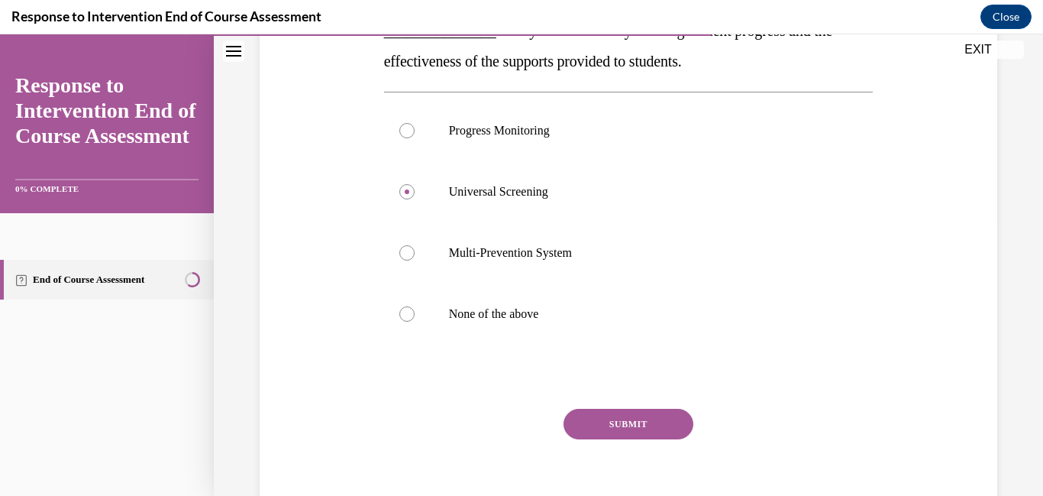
scroll to position [277, 0]
click at [675, 419] on button "SUBMIT" at bounding box center [629, 422] width 130 height 31
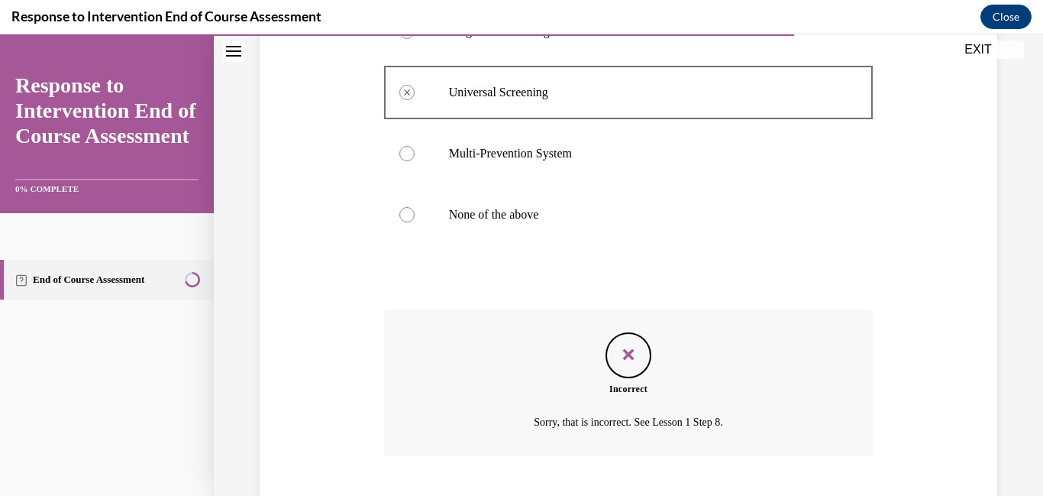
scroll to position [468, 0]
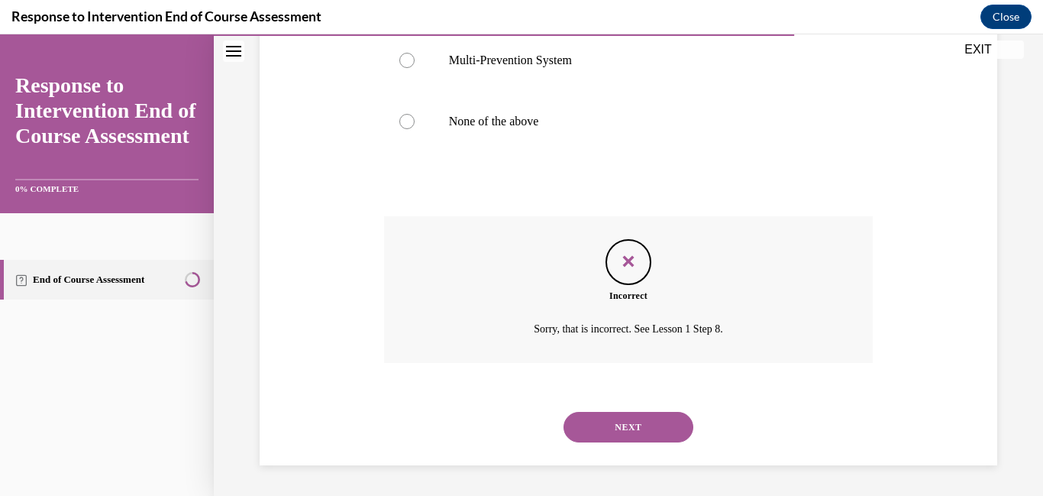
click at [649, 428] on button "NEXT" at bounding box center [629, 427] width 130 height 31
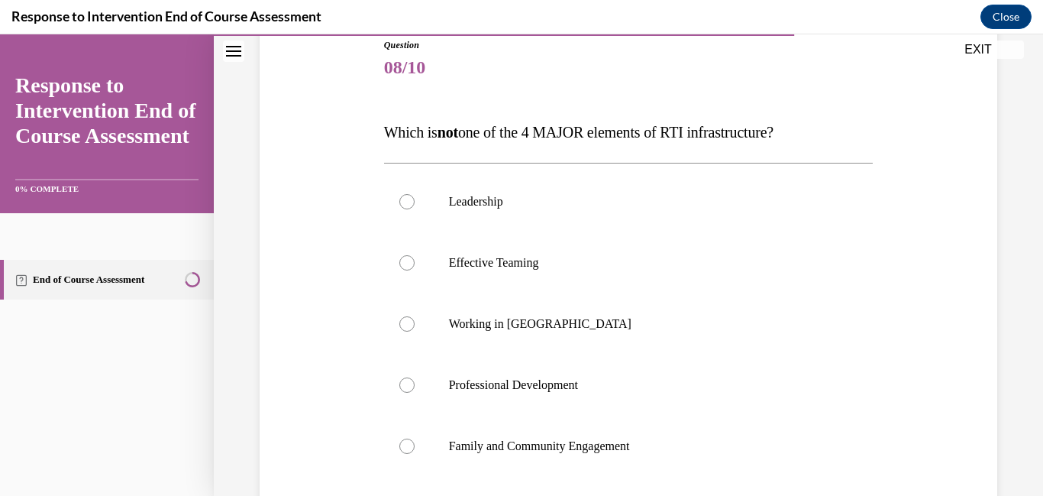
scroll to position [176, 0]
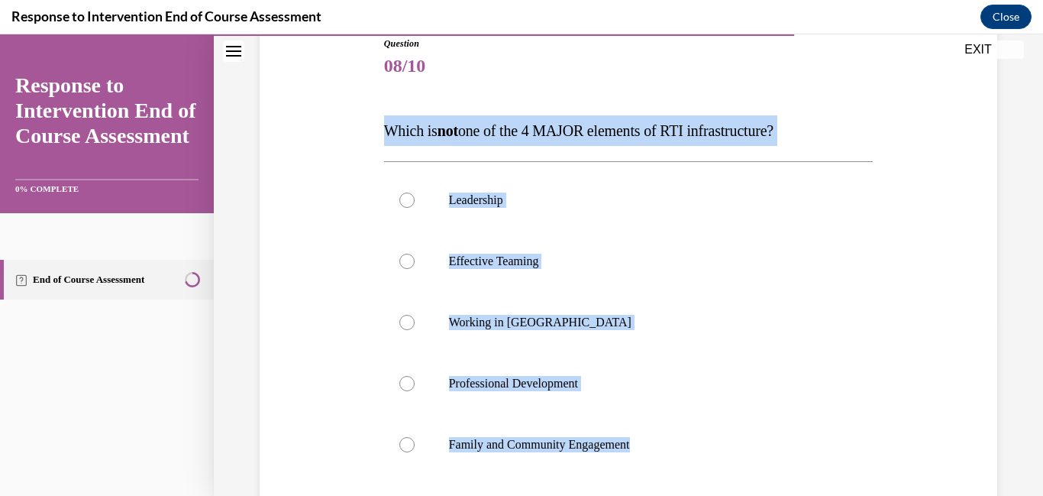
drag, startPoint x: 387, startPoint y: 130, endPoint x: 684, endPoint y: 475, distance: 455.1
click at [684, 475] on div "Question 08/10 Which is not one of the 4 MAJOR elements of RTI infrastructure? …" at bounding box center [629, 351] width 490 height 628
copy div "Which is not one of the 4 MAJOR elements of RTI infrastructure? Leadership Effe…"
click at [422, 332] on label "Working in Silos" at bounding box center [629, 322] width 490 height 61
click at [415, 330] on input "Working in Silos" at bounding box center [407, 322] width 15 height 15
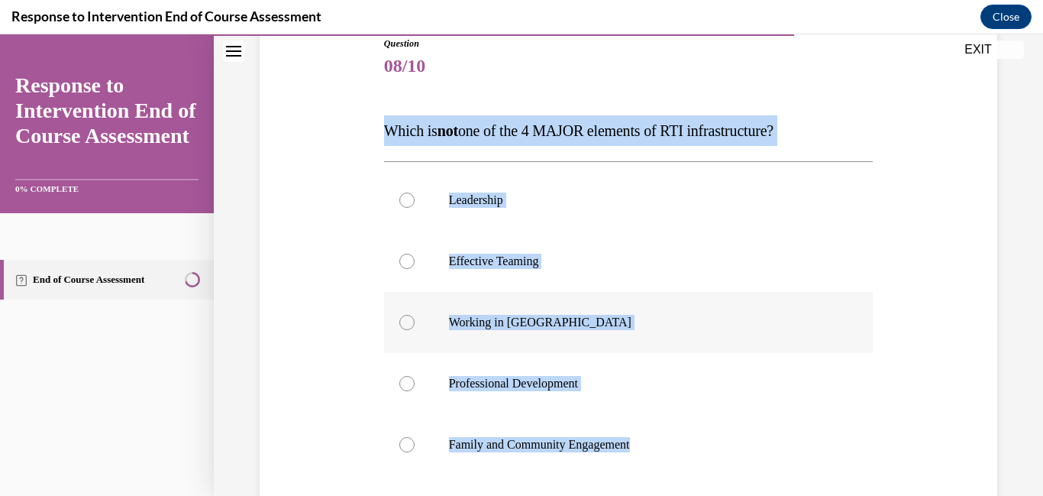
radio input "true"
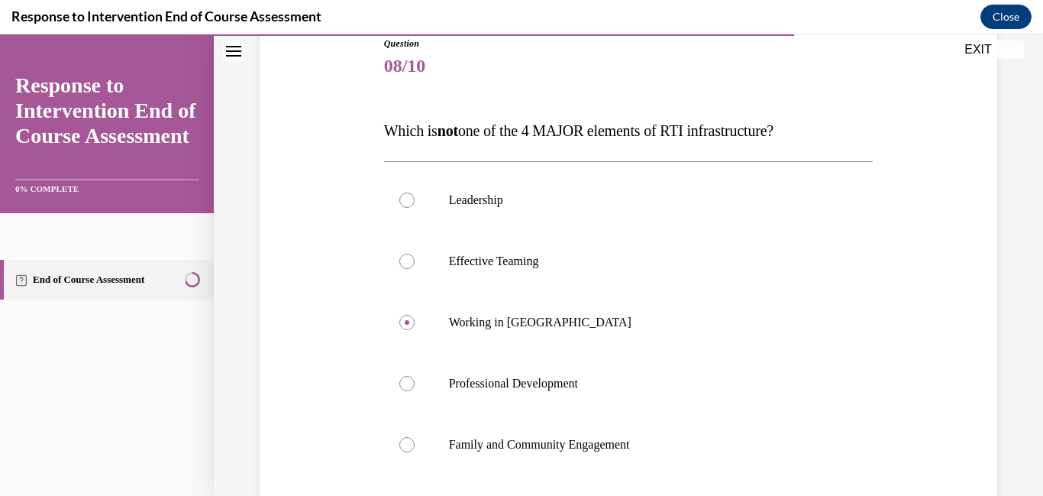
scroll to position [375, 0]
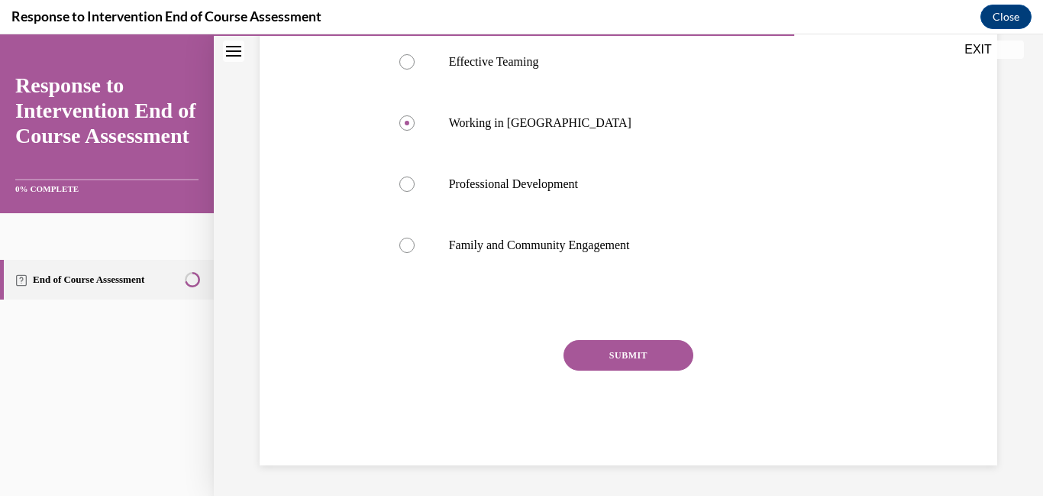
click at [601, 360] on button "SUBMIT" at bounding box center [629, 355] width 130 height 31
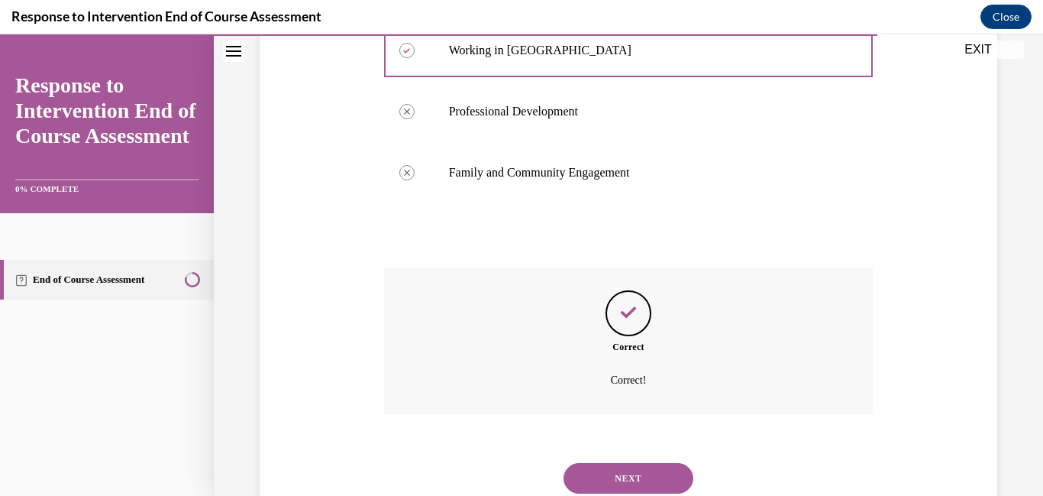
scroll to position [499, 0]
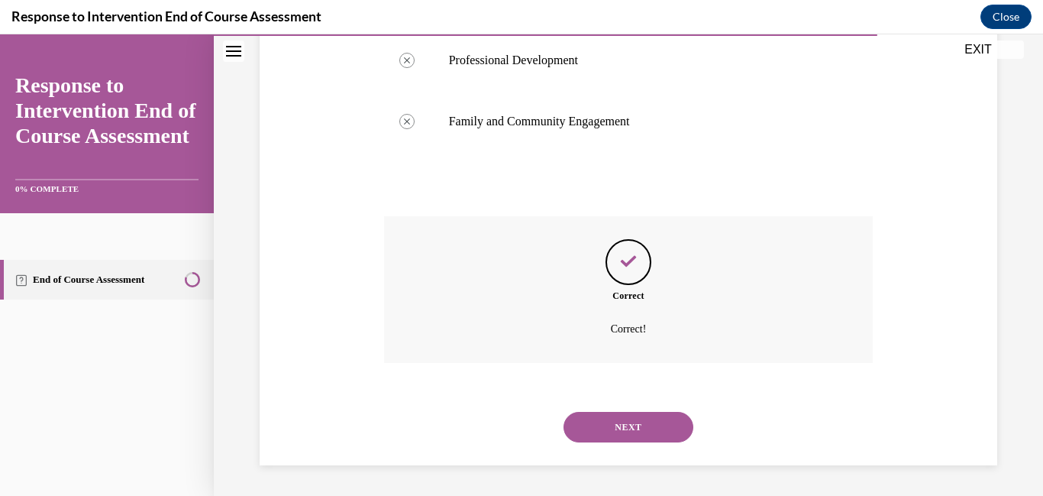
click at [629, 425] on button "NEXT" at bounding box center [629, 427] width 130 height 31
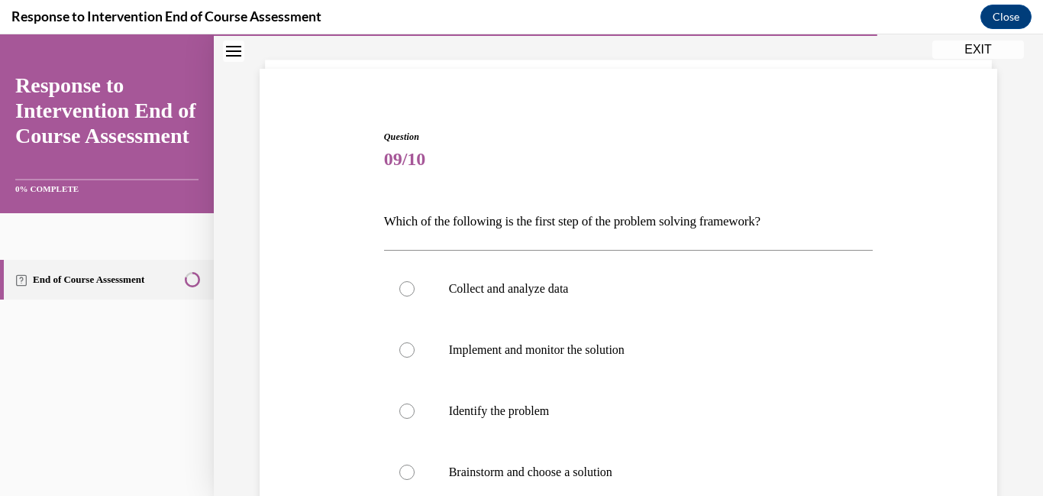
scroll to position [161, 0]
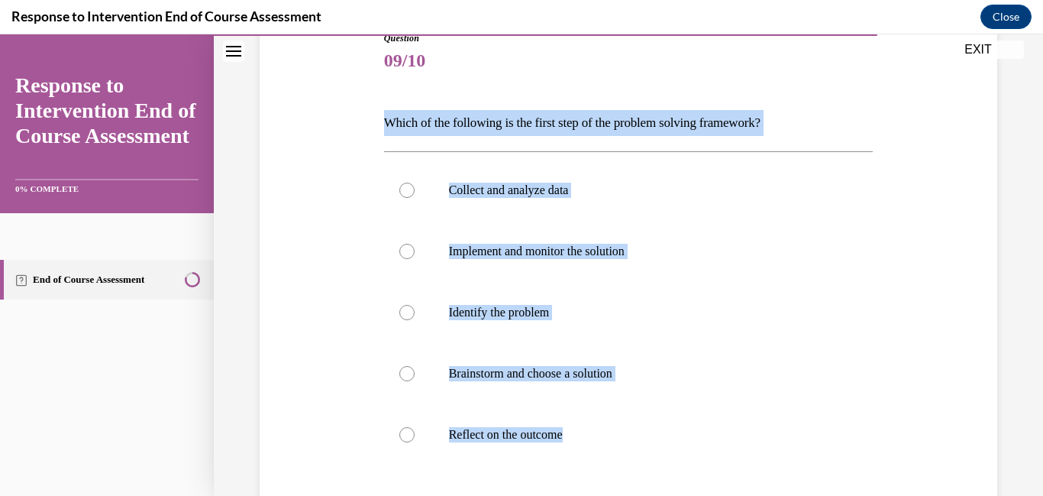
drag, startPoint x: 387, startPoint y: 139, endPoint x: 752, endPoint y: 482, distance: 500.4
click at [752, 482] on div "Question 09/10 Which of the following is the first step of the problem solving …" at bounding box center [629, 342] width 490 height 623
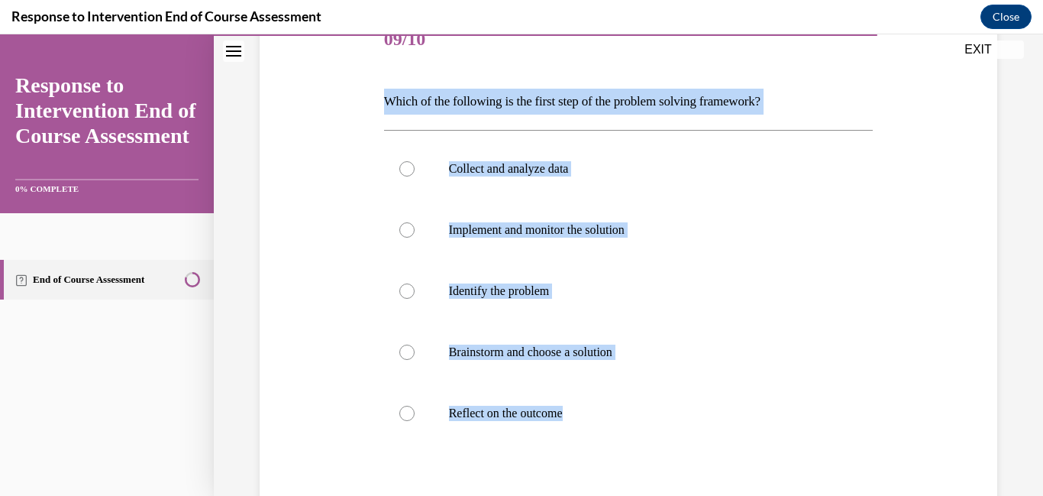
copy div "Which of the following is the first step of the problem solving framework? Coll…"
click at [410, 269] on label "Identify the problem" at bounding box center [629, 290] width 490 height 61
click at [410, 283] on input "Identify the problem" at bounding box center [407, 290] width 15 height 15
radio input "true"
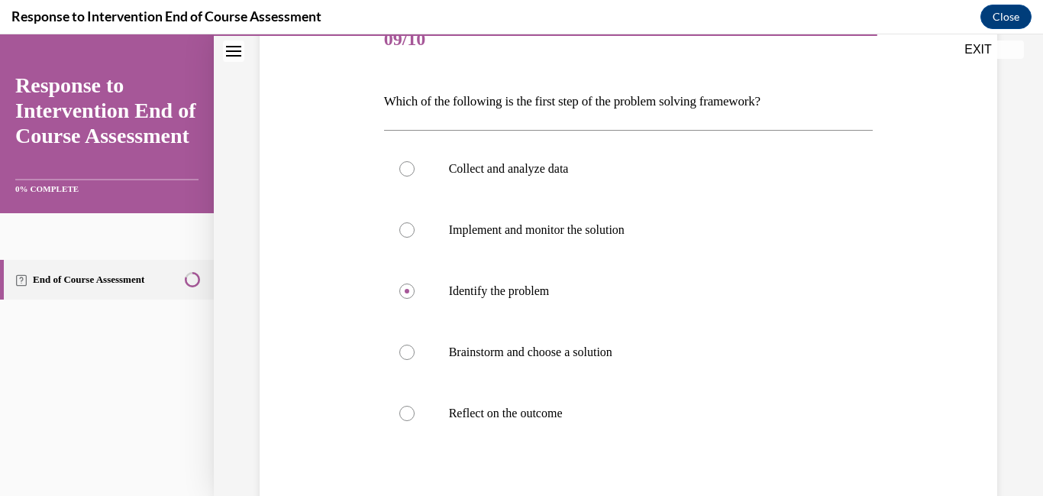
scroll to position [370, 0]
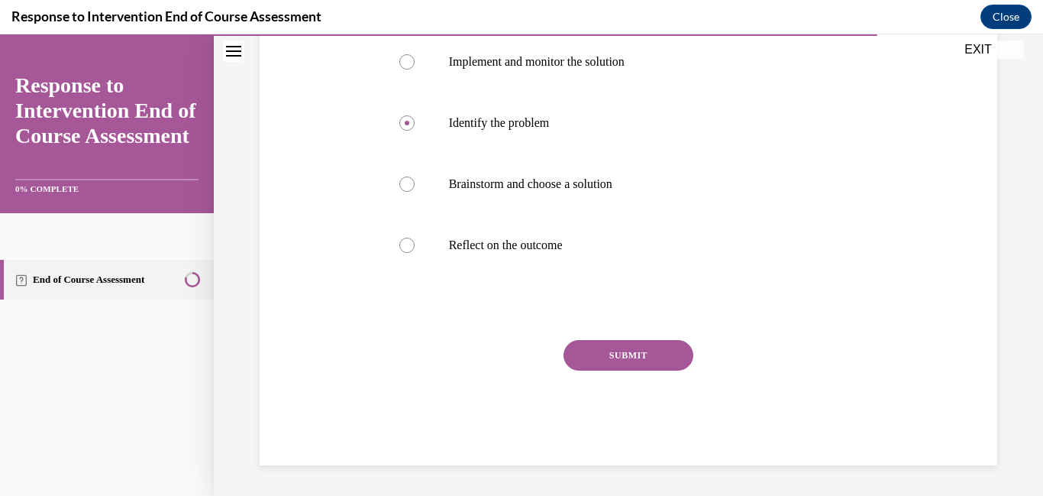
click at [624, 345] on button "SUBMIT" at bounding box center [629, 355] width 130 height 31
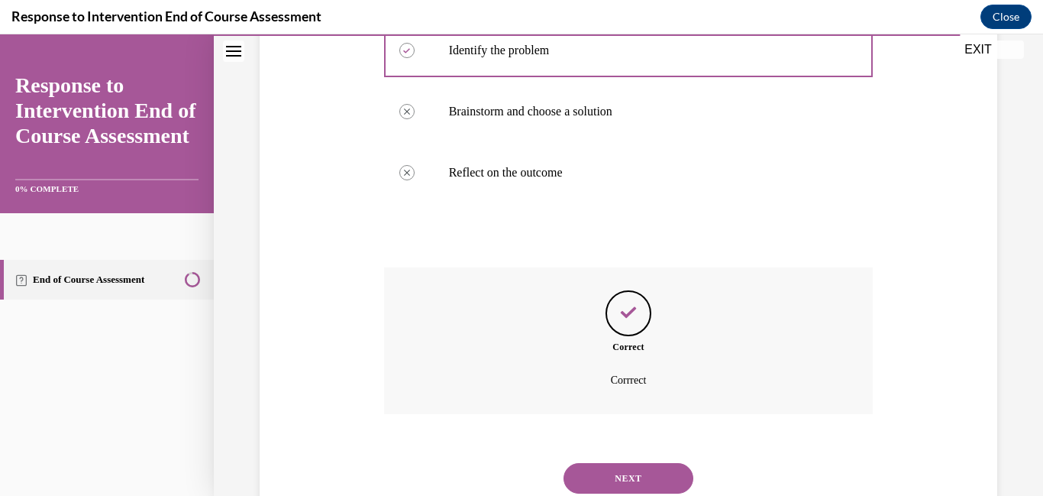
scroll to position [494, 0]
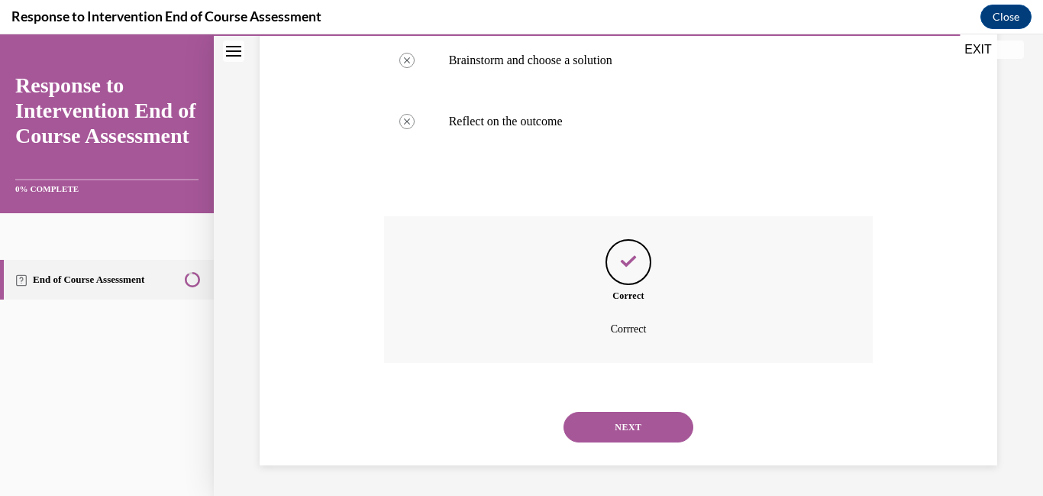
click at [606, 425] on button "NEXT" at bounding box center [629, 427] width 130 height 31
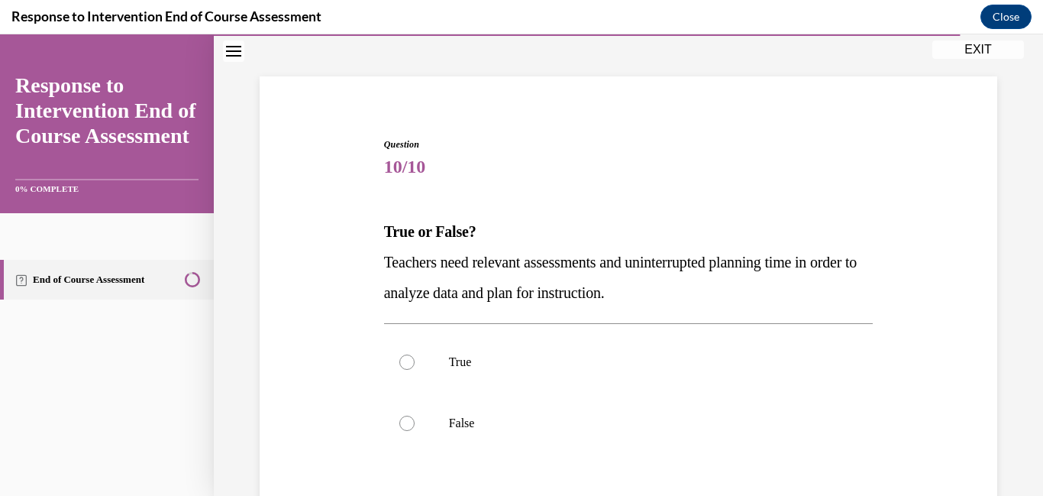
scroll to position [77, 0]
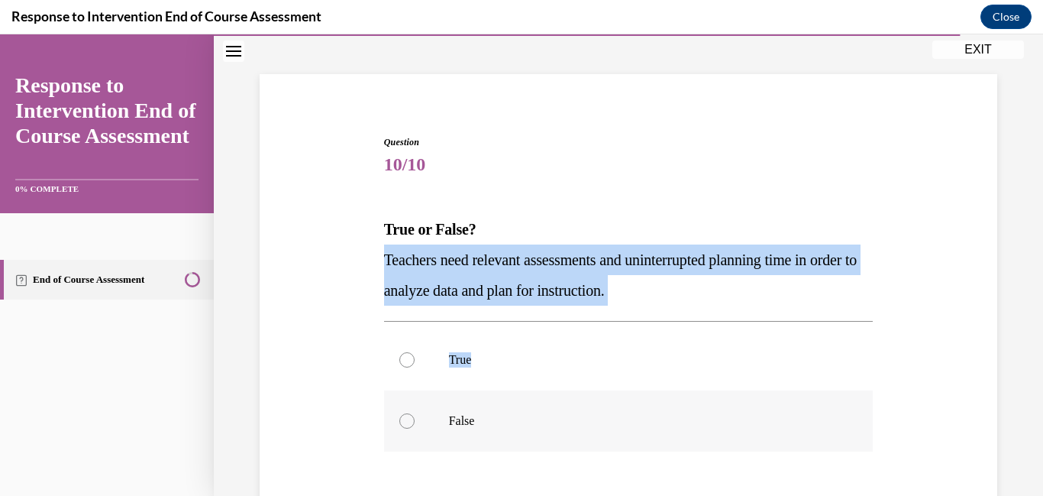
drag, startPoint x: 384, startPoint y: 256, endPoint x: 608, endPoint y: 426, distance: 281.3
click at [608, 426] on div "Question 10/10 True or False? Teachers need relevant assessments and uninterrup…" at bounding box center [629, 388] width 490 height 506
copy div "Teachers need relevant assessments and uninterrupted planning time in order to …"
click at [441, 356] on label "True" at bounding box center [629, 359] width 490 height 61
click at [415, 356] on input "True" at bounding box center [407, 359] width 15 height 15
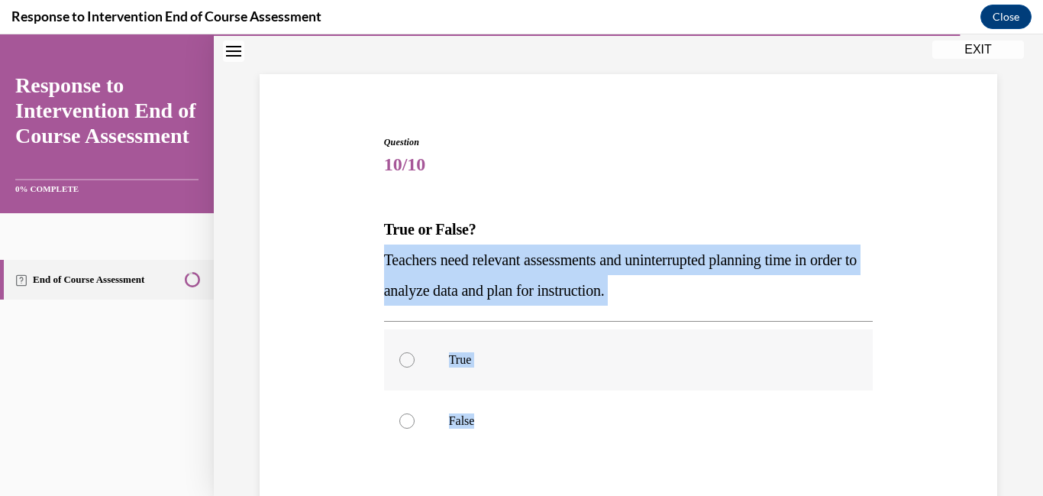
radio input "true"
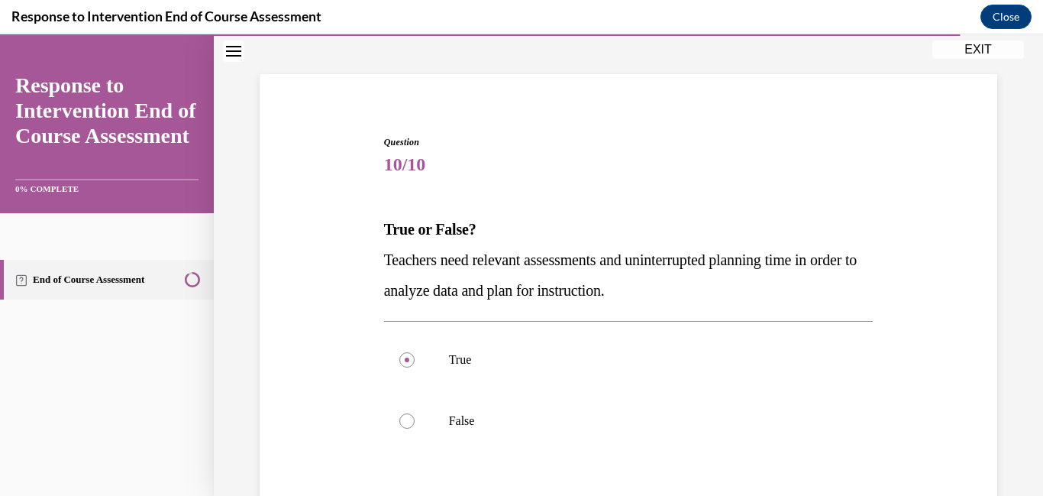
scroll to position [253, 0]
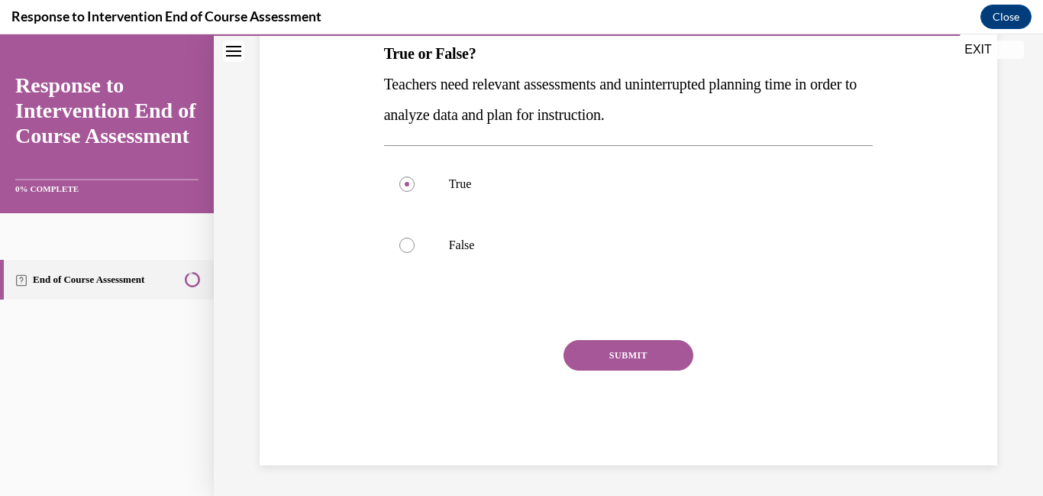
click at [655, 356] on button "SUBMIT" at bounding box center [629, 355] width 130 height 31
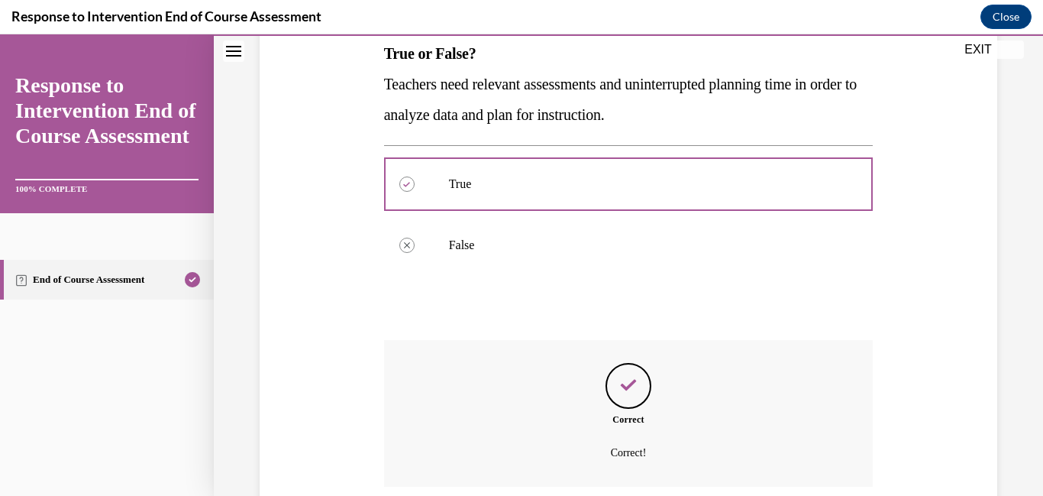
scroll to position [377, 0]
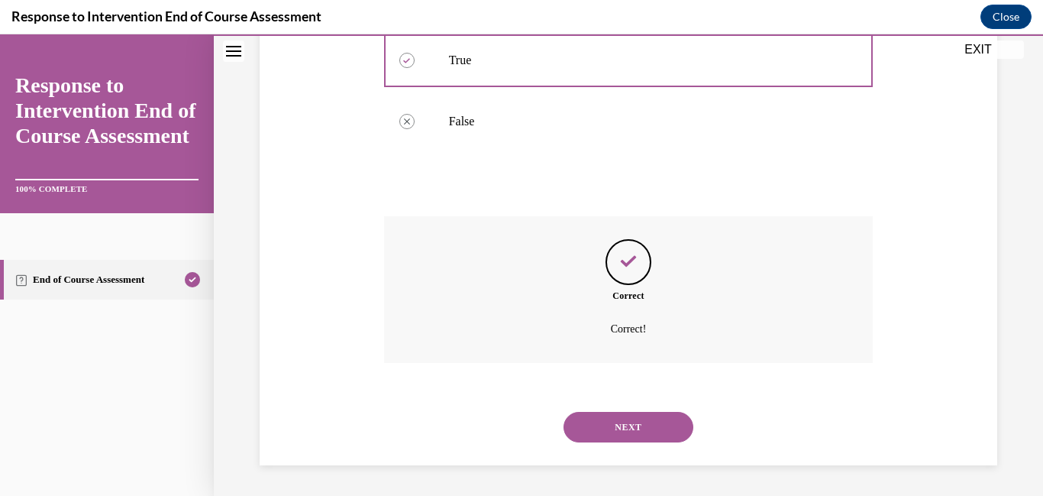
click at [639, 425] on button "NEXT" at bounding box center [629, 427] width 130 height 31
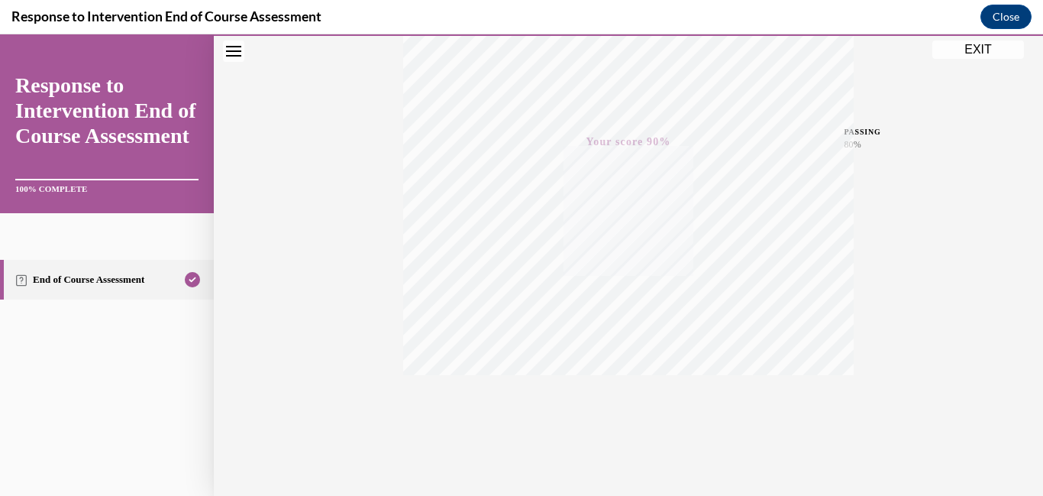
scroll to position [322, 0]
click at [1021, 15] on button "Close" at bounding box center [1006, 17] width 51 height 24
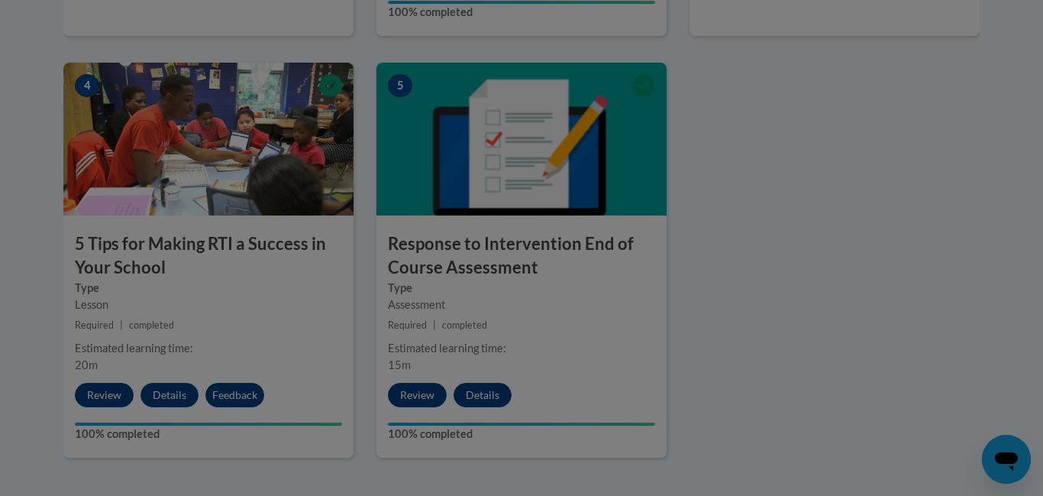
scroll to position [237, 0]
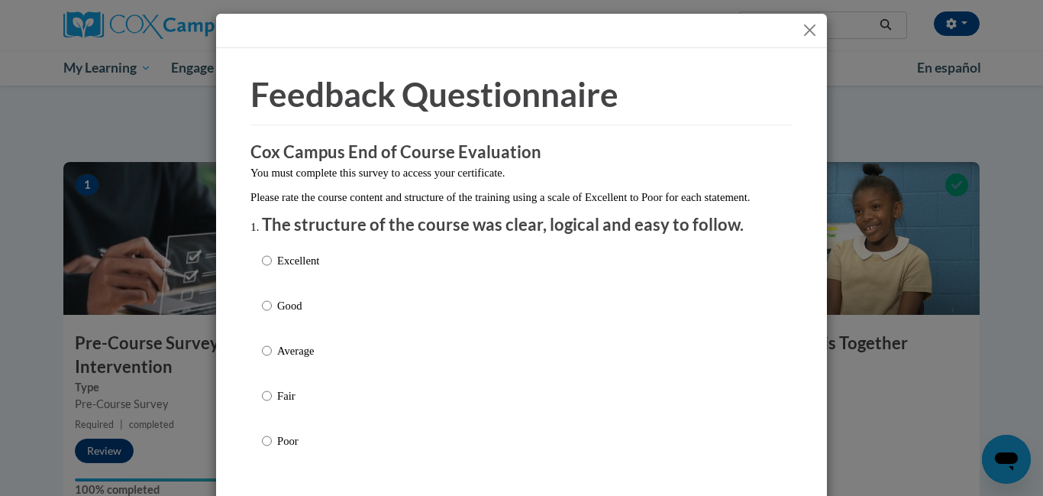
click at [264, 289] on label "Excellent" at bounding box center [290, 272] width 57 height 41
click at [264, 269] on input "Excellent" at bounding box center [267, 260] width 10 height 17
radio input "true"
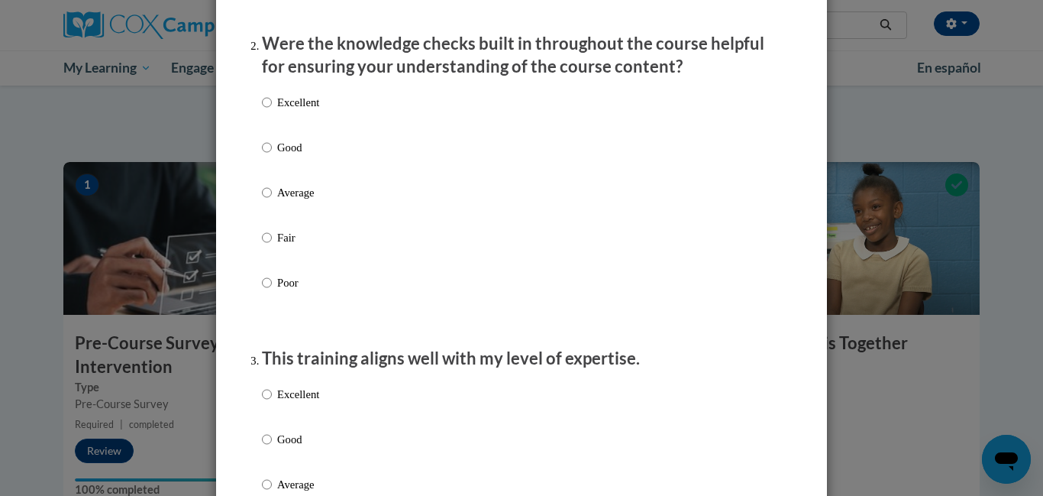
scroll to position [477, 0]
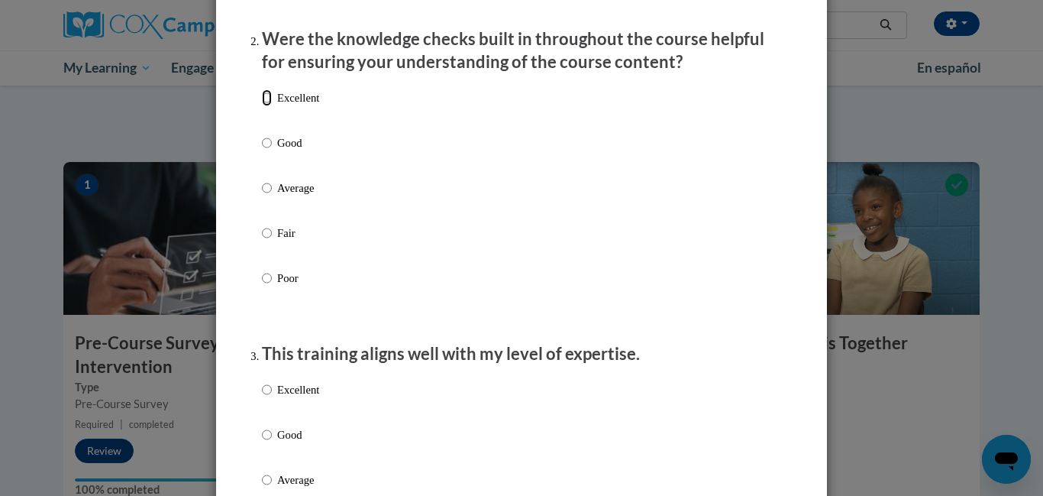
click at [266, 106] on input "Excellent" at bounding box center [267, 97] width 10 height 17
radio input "true"
click at [266, 106] on input "Excellent" at bounding box center [267, 97] width 10 height 17
click at [265, 398] on input "Excellent" at bounding box center [267, 389] width 10 height 17
radio input "true"
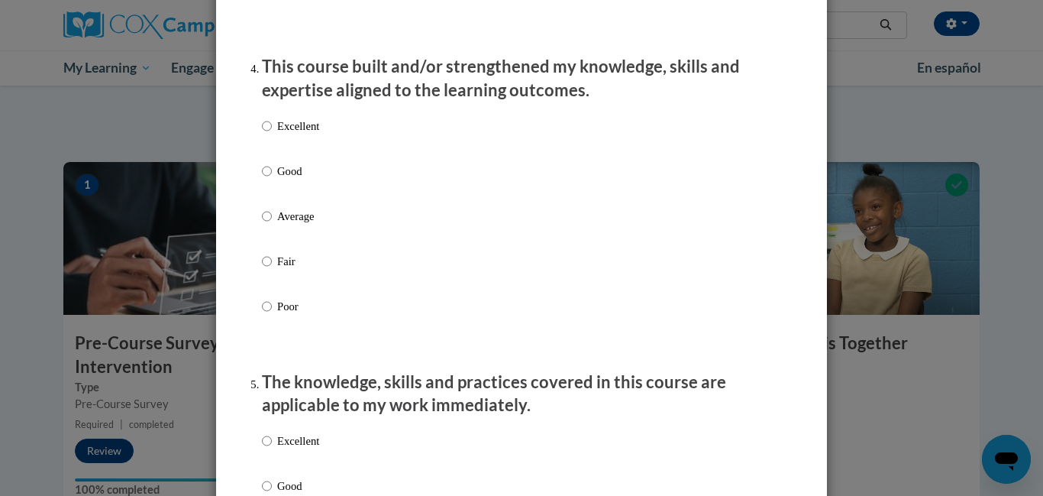
scroll to position [1066, 0]
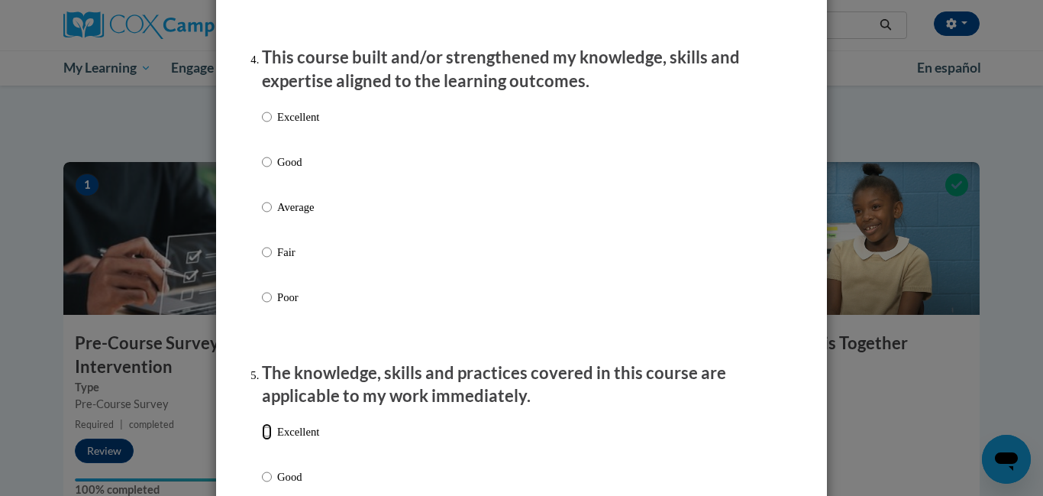
click at [270, 440] on input "Excellent" at bounding box center [267, 431] width 10 height 17
radio input "true"
click at [268, 125] on input "Excellent" at bounding box center [267, 116] width 10 height 17
radio input "true"
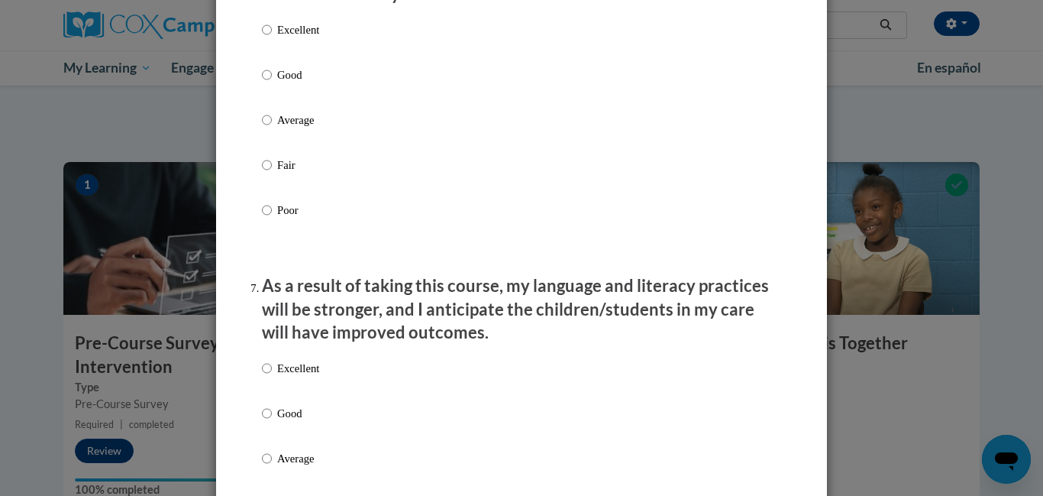
scroll to position [1788, 0]
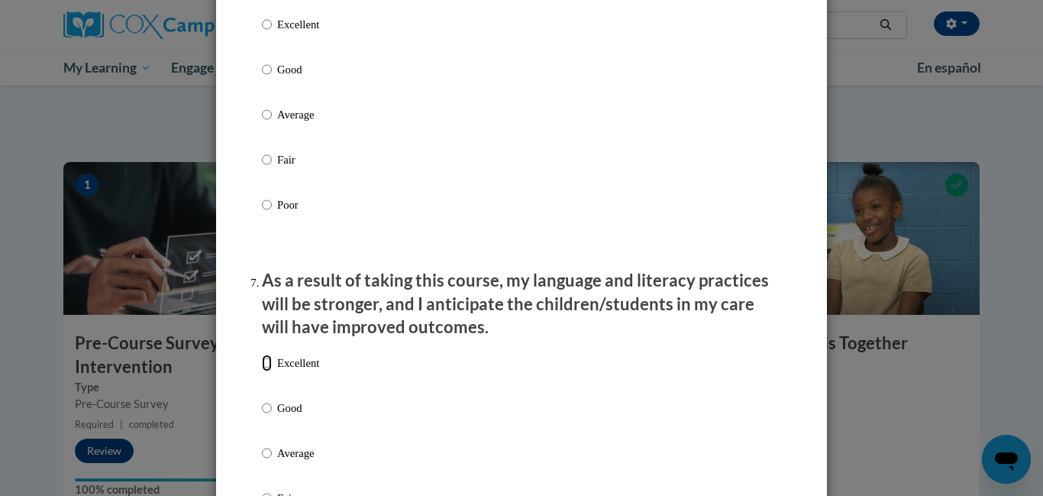
click at [267, 371] on input "Excellent" at bounding box center [267, 362] width 10 height 17
radio input "true"
click at [262, 31] on input "Excellent" at bounding box center [267, 24] width 10 height 17
radio input "true"
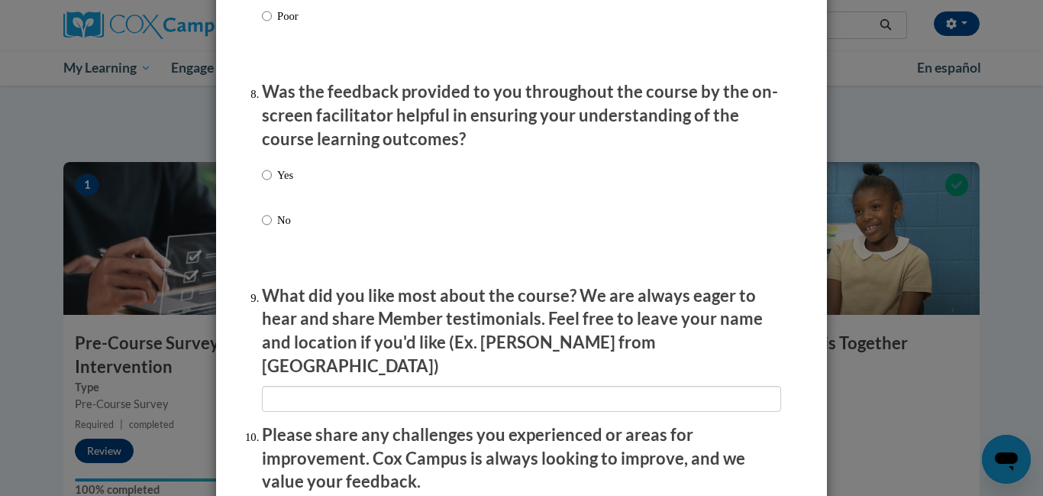
scroll to position [2340, 0]
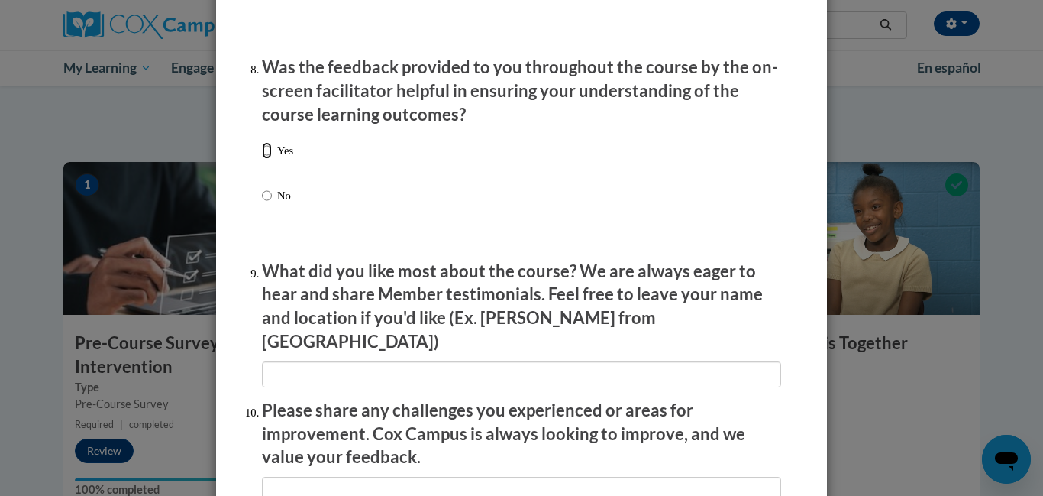
click at [270, 156] on input "Yes" at bounding box center [267, 150] width 10 height 17
radio input "true"
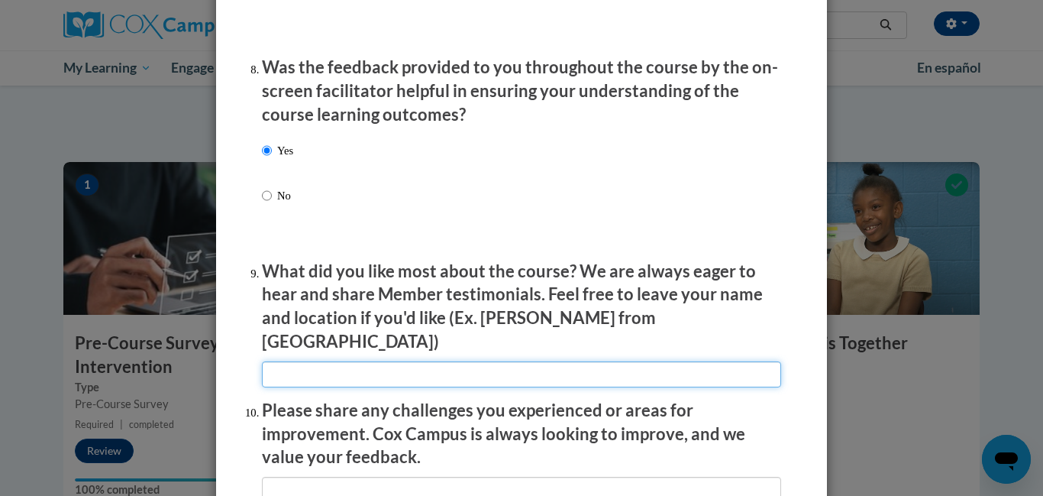
click at [419, 367] on input "textbox" at bounding box center [521, 374] width 519 height 26
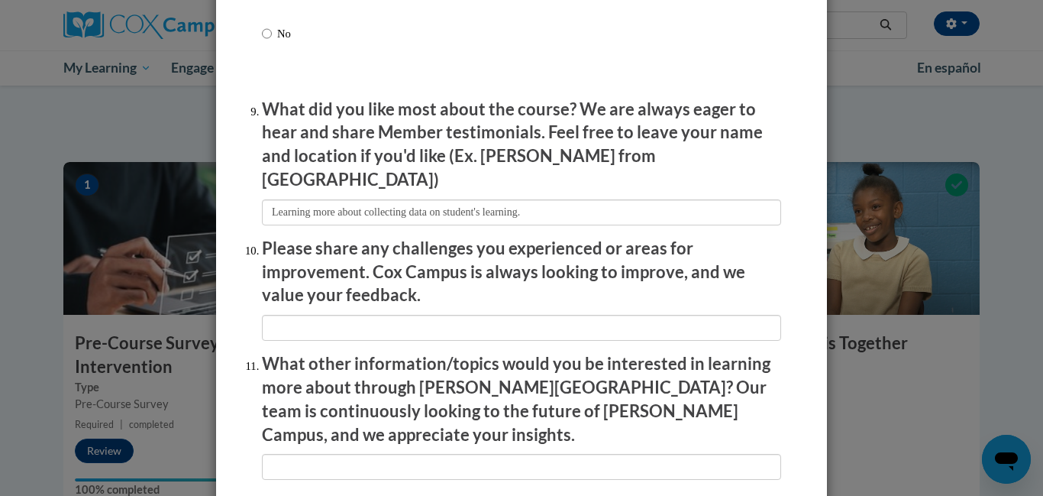
scroll to position [2483, 0]
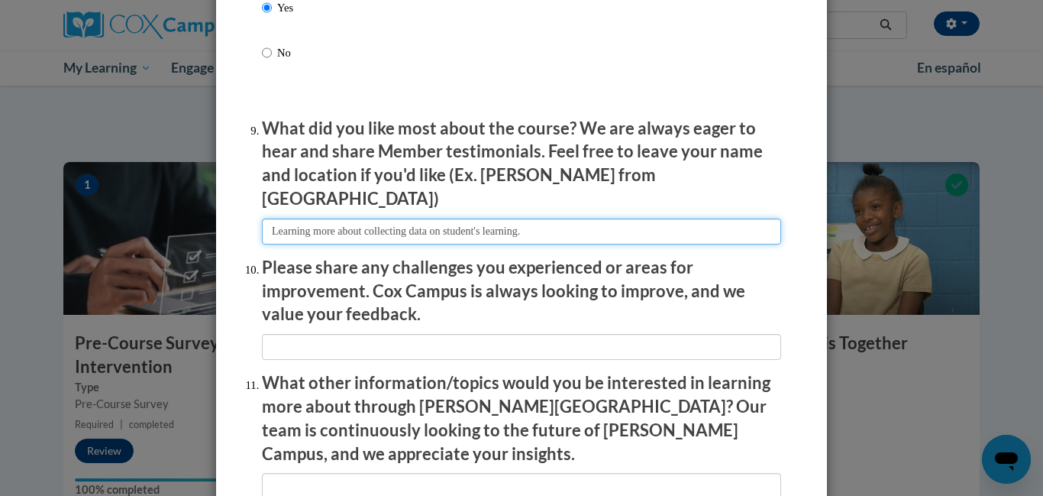
click at [578, 225] on input "textbox" at bounding box center [521, 231] width 519 height 26
type input "L"
type input "N/A"
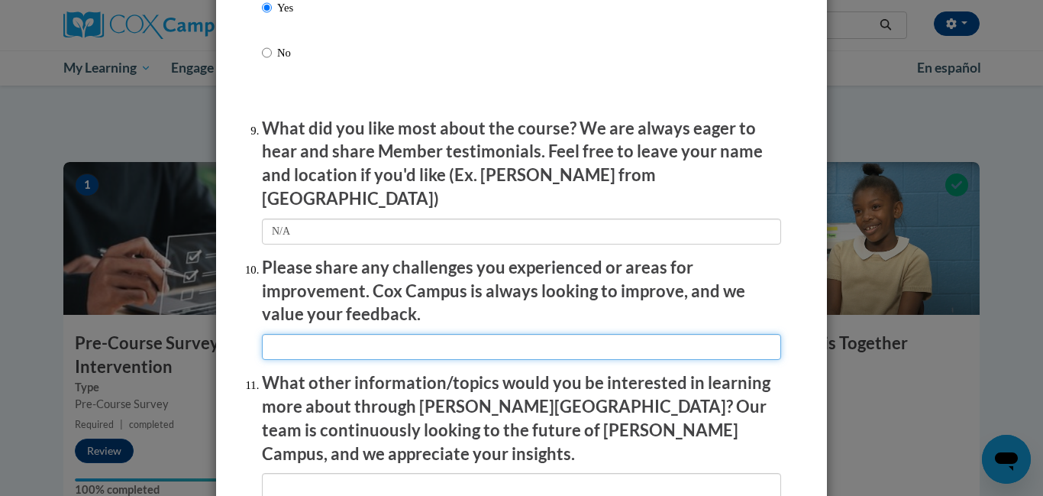
click at [600, 334] on input "textbox" at bounding box center [521, 347] width 519 height 26
type input "N/A"
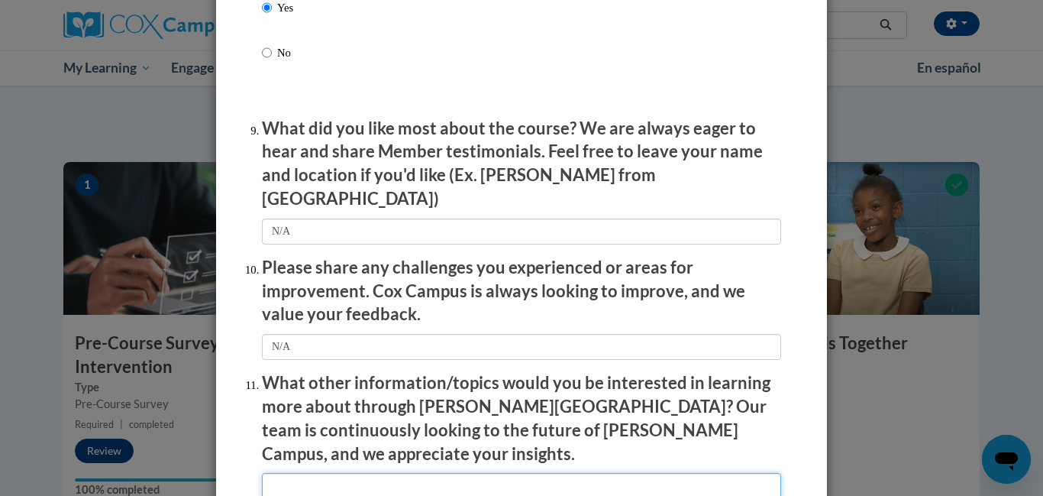
click at [386, 473] on input "textbox" at bounding box center [521, 486] width 519 height 26
type input "N?A"
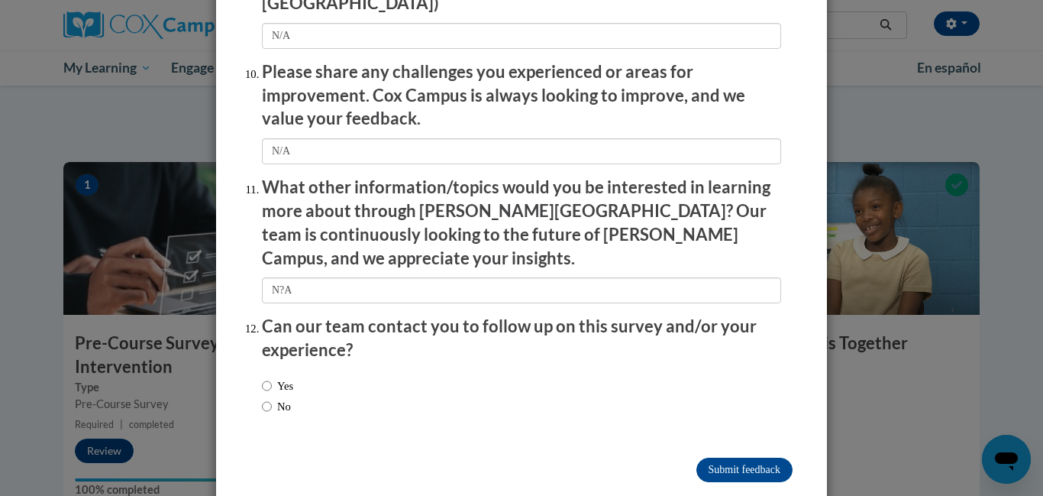
click at [273, 398] on label "No" at bounding box center [276, 406] width 29 height 17
click at [272, 398] on input "No" at bounding box center [267, 406] width 10 height 17
radio input "true"
click at [713, 458] on input "Submit feedback" at bounding box center [745, 470] width 96 height 24
